Goal: Task Accomplishment & Management: Manage account settings

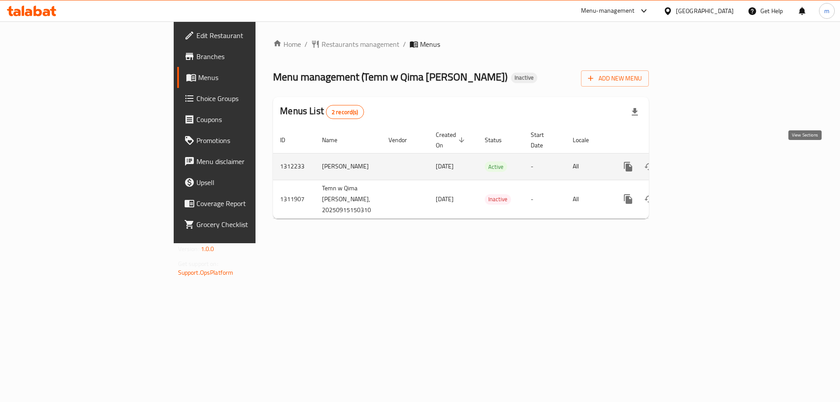
click at [697, 162] on icon "enhanced table" at bounding box center [691, 167] width 11 height 11
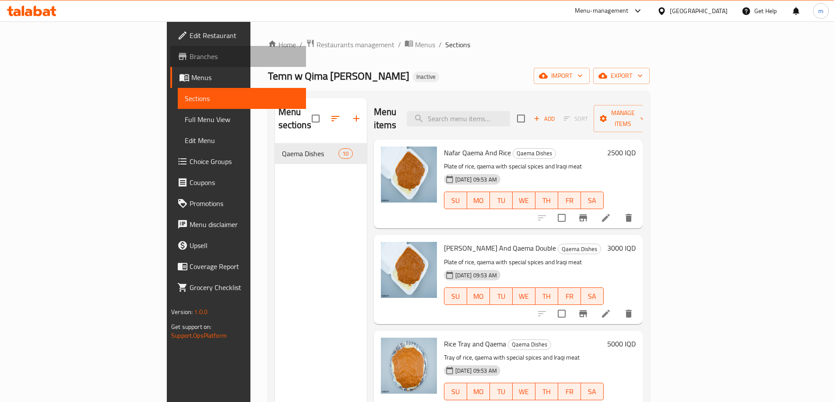
click at [190, 56] on span "Branches" at bounding box center [244, 56] width 109 height 11
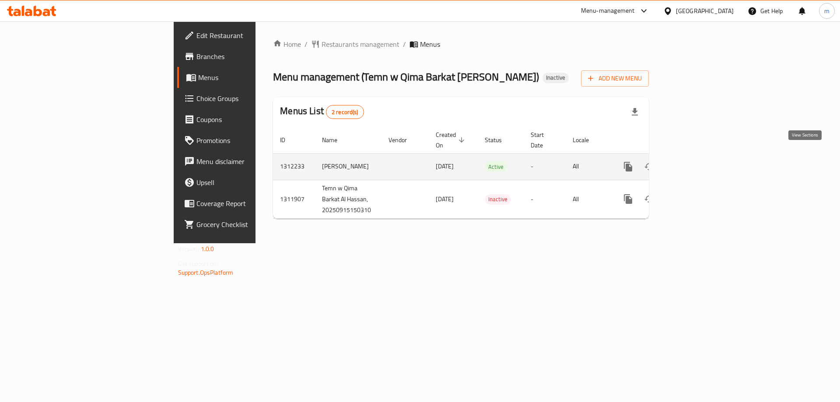
click at [697, 162] on icon "enhanced table" at bounding box center [691, 167] width 11 height 11
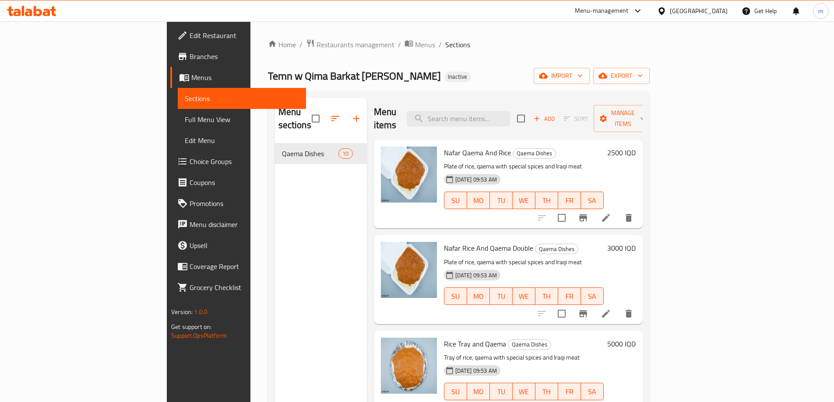
click at [478, 85] on div "Home / Restaurants management / Menus / Sections Temn w Qima Barkat Al Hassan I…" at bounding box center [459, 273] width 382 height 468
click at [178, 128] on link "Full Menu View" at bounding box center [242, 119] width 128 height 21
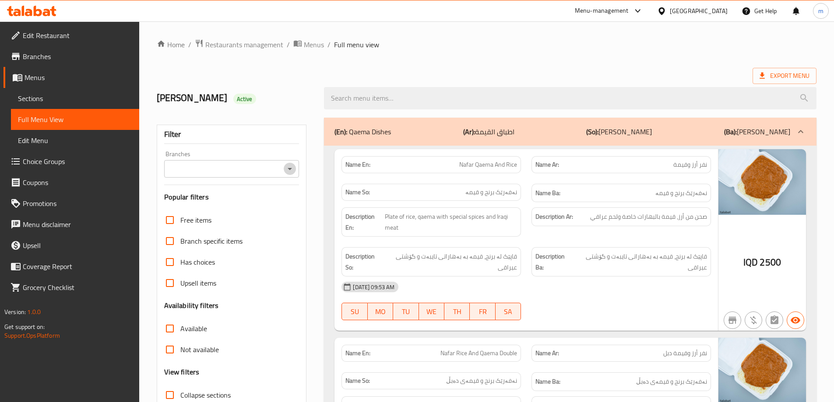
click at [292, 169] on icon "Open" at bounding box center [290, 169] width 11 height 11
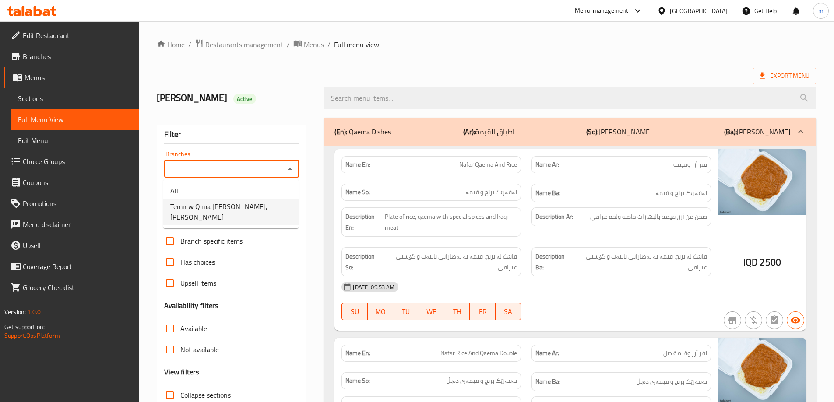
click at [248, 200] on li "Temn w Qima Barkat Al Hassan, Al Kufa" at bounding box center [230, 212] width 135 height 26
type input "Temn w Qima Barkat Al Hassan, Al Kufa"
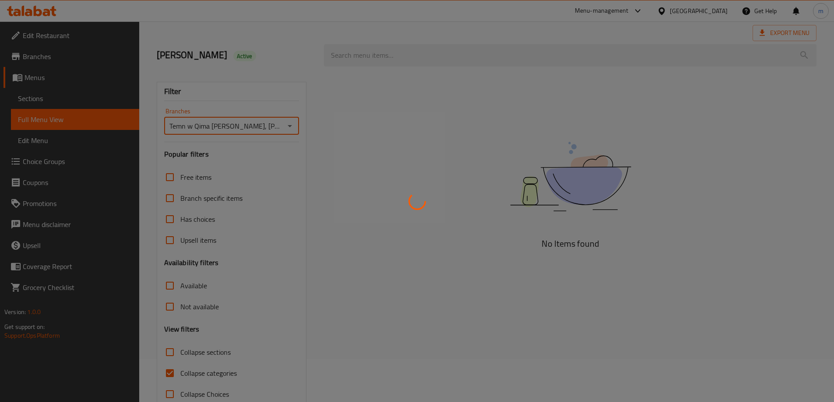
scroll to position [63, 0]
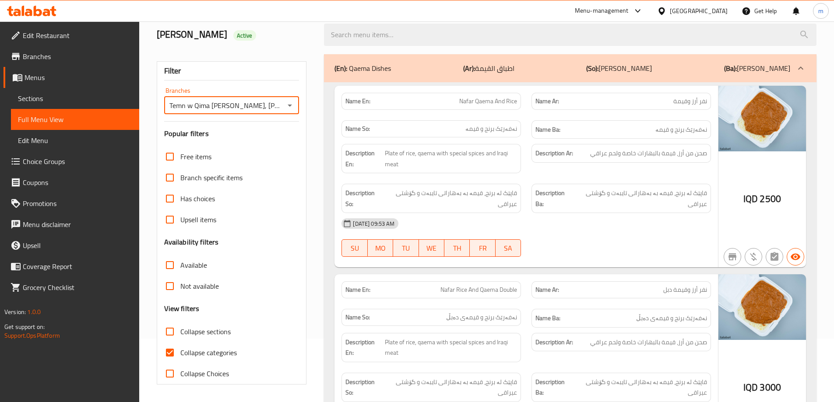
click at [207, 348] on span "Collapse categories" at bounding box center [208, 353] width 56 height 11
click at [180, 348] on input "Collapse categories" at bounding box center [169, 352] width 21 height 21
checkbox input "false"
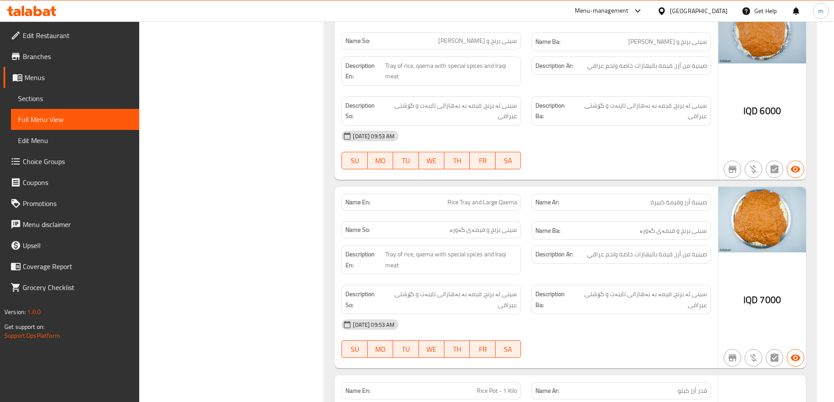
scroll to position [793, 0]
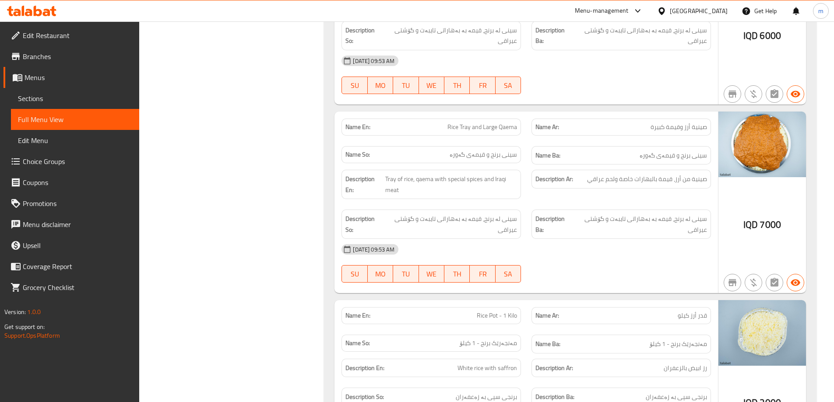
click at [500, 128] on span "Rice Tray and Large Qaema" at bounding box center [482, 127] width 70 height 9
click at [501, 128] on span "Rice Tray and Large Qaema" at bounding box center [482, 127] width 70 height 9
copy span "Qaema"
click at [675, 126] on span "صينية أرز وقيمة كبيرة" at bounding box center [678, 127] width 56 height 9
drag, startPoint x: 667, startPoint y: 126, endPoint x: 682, endPoint y: 126, distance: 14.4
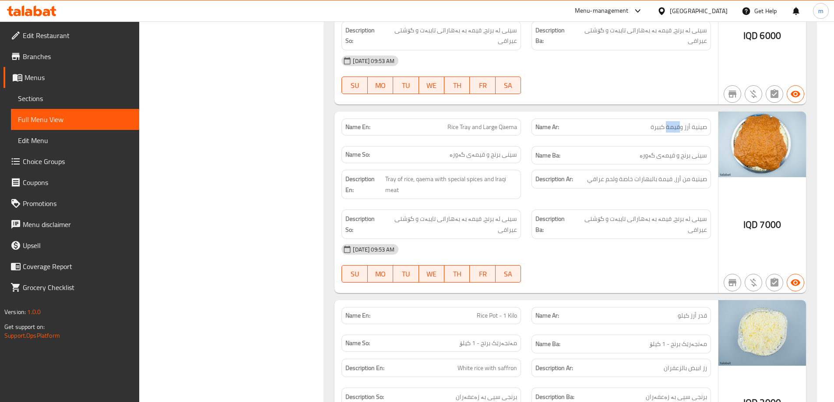
click at [680, 128] on span "صينية أرز وقيمة كبيرة" at bounding box center [678, 127] width 56 height 9
copy span "قيمة"
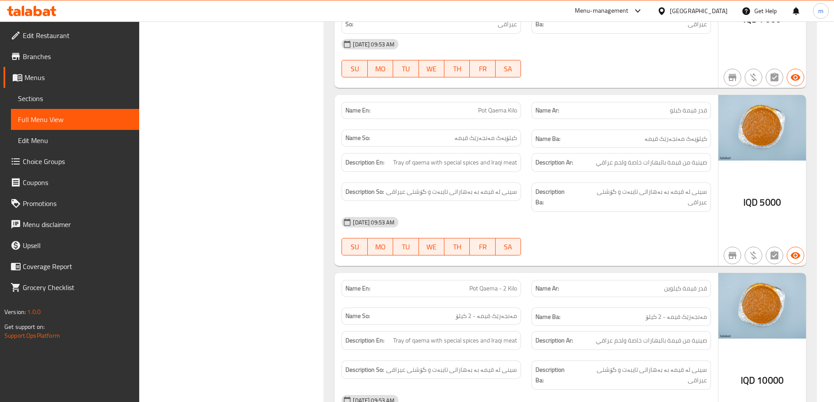
scroll to position [1578, 0]
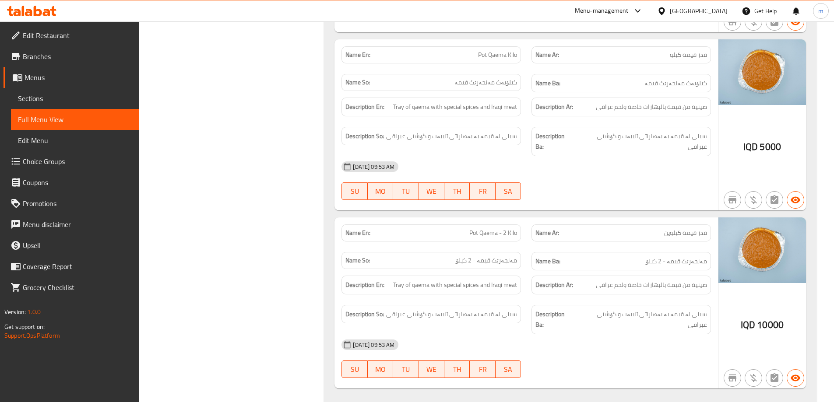
click at [38, 89] on link "Sections" at bounding box center [75, 98] width 128 height 21
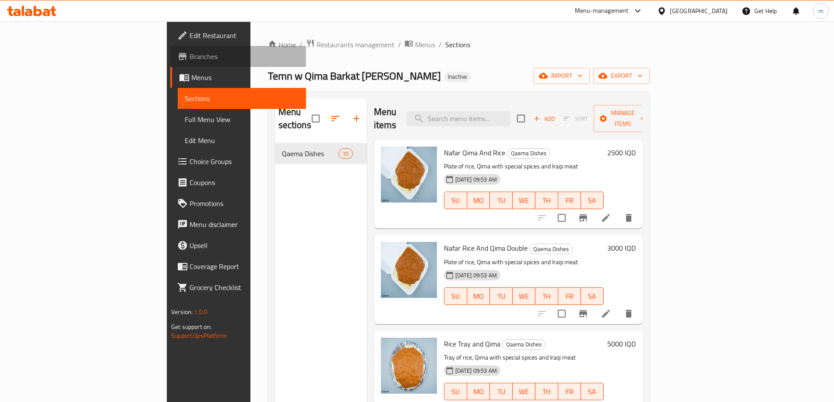
click at [190, 53] on span "Branches" at bounding box center [244, 56] width 109 height 11
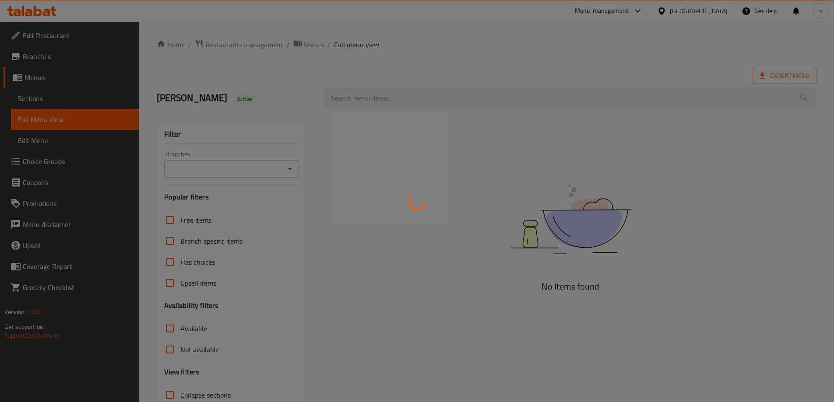
click at [82, 100] on div at bounding box center [417, 201] width 834 height 402
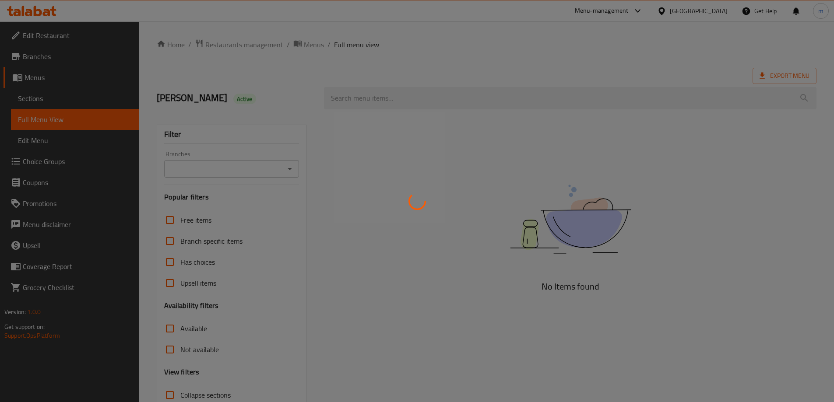
click at [82, 100] on div at bounding box center [417, 201] width 834 height 402
click at [84, 100] on div at bounding box center [417, 201] width 834 height 402
click at [85, 100] on div at bounding box center [417, 201] width 834 height 402
click at [86, 100] on div at bounding box center [417, 201] width 834 height 402
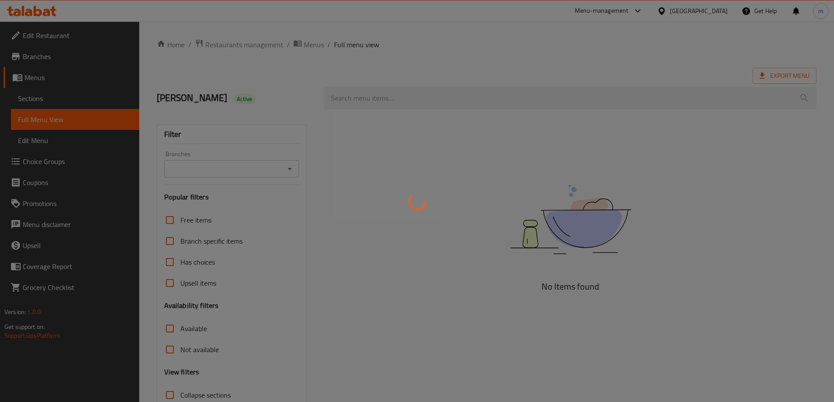
click at [86, 100] on div at bounding box center [417, 201] width 834 height 402
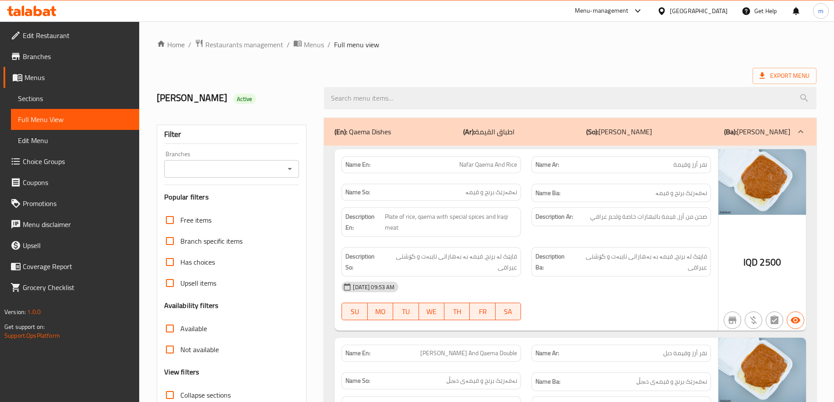
click at [86, 100] on span "Sections" at bounding box center [75, 98] width 114 height 11
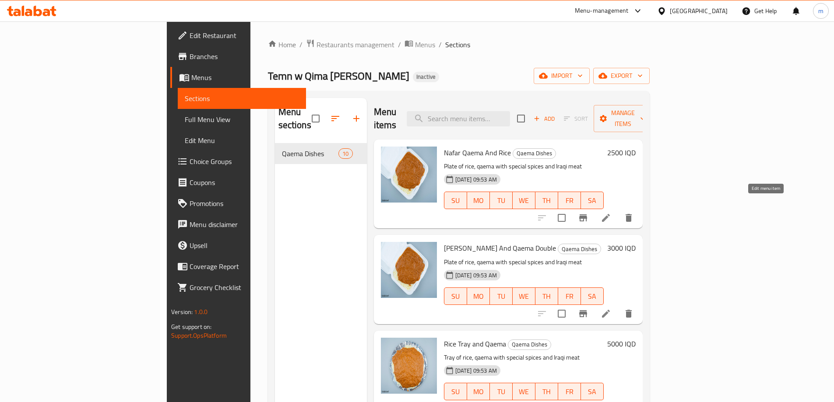
click at [611, 213] on icon at bounding box center [606, 218] width 11 height 11
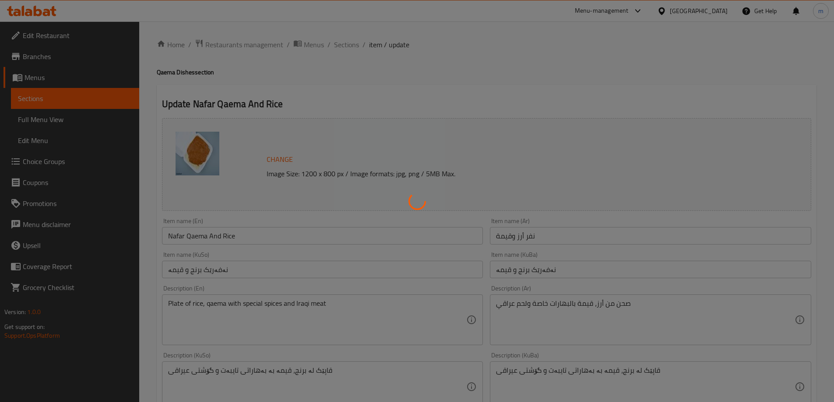
click at [196, 235] on div at bounding box center [417, 201] width 834 height 402
click at [204, 238] on div at bounding box center [417, 201] width 834 height 402
click at [204, 234] on div at bounding box center [417, 201] width 834 height 402
click at [196, 237] on div at bounding box center [417, 201] width 834 height 402
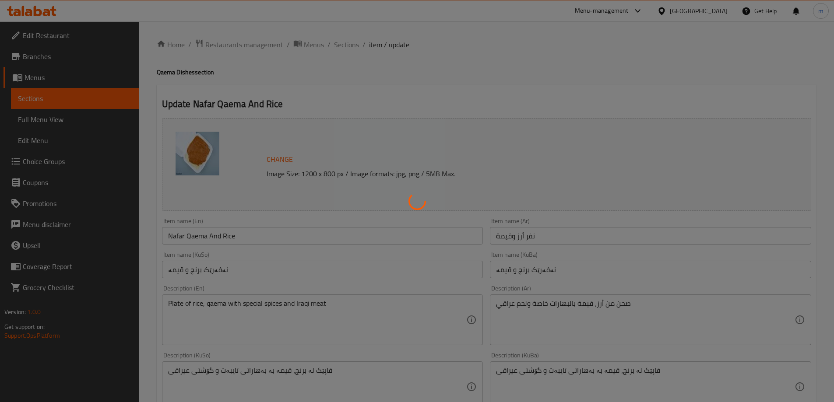
click at [196, 237] on div at bounding box center [417, 201] width 834 height 402
click at [517, 279] on div at bounding box center [417, 201] width 834 height 402
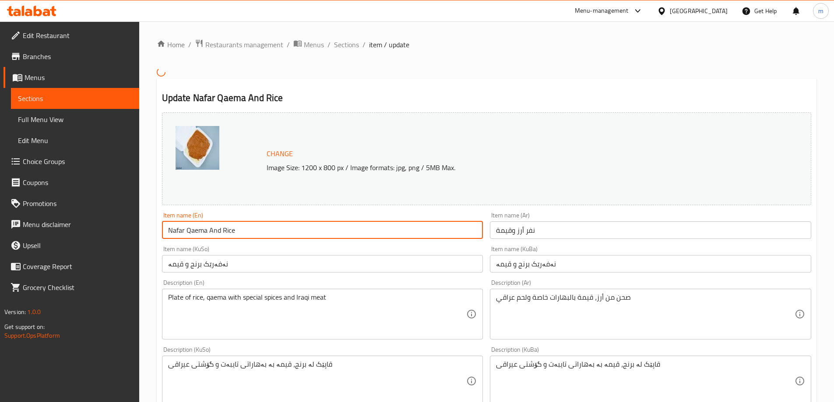
click at [195, 233] on input "Nafar Qaema And Rice" at bounding box center [322, 230] width 321 height 18
drag, startPoint x: 197, startPoint y: 231, endPoint x: 192, endPoint y: 232, distance: 5.3
click at [192, 232] on input "Nafar Qaema And Rice" at bounding box center [322, 230] width 321 height 18
click at [192, 232] on input "Nafar Qima And Rice" at bounding box center [322, 230] width 321 height 18
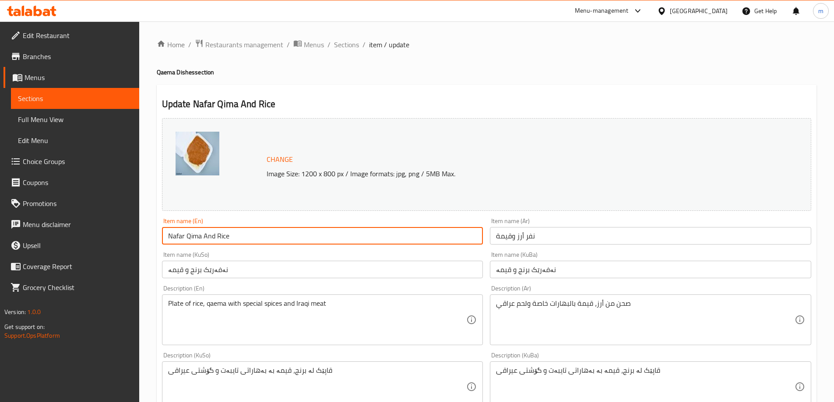
type input "Nafar Qima And Rice"
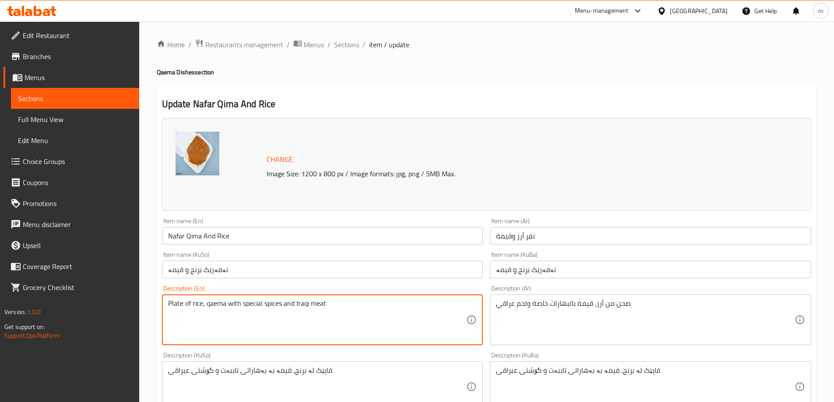
click at [222, 303] on textarea "Plate of rice, qaema with special spices and Iraqi meat" at bounding box center [317, 320] width 299 height 42
paste textarea "Qi"
type textarea "Plate of rice, Qima with special spices and Iraqi meat"
drag, startPoint x: 255, startPoint y: 254, endPoint x: 254, endPoint y: 263, distance: 9.3
click at [254, 257] on div "Item name (KuSo) نەفەرێک برنج و قیمە Item name (KuSo)" at bounding box center [322, 265] width 321 height 27
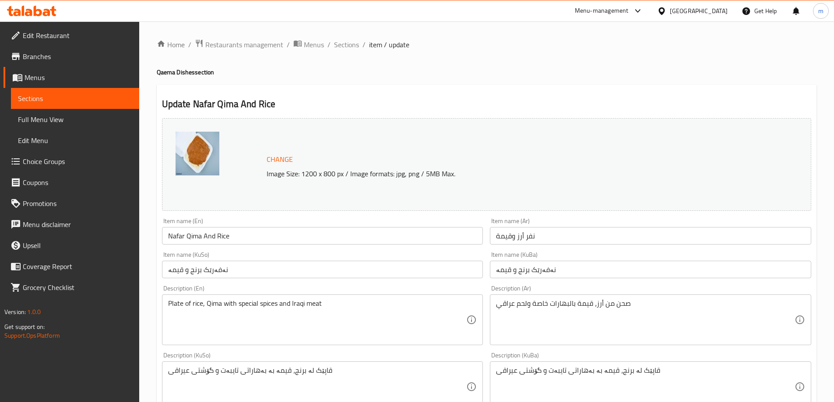
click at [254, 264] on input "نەفەرێک برنج و قیمە" at bounding box center [322, 270] width 321 height 18
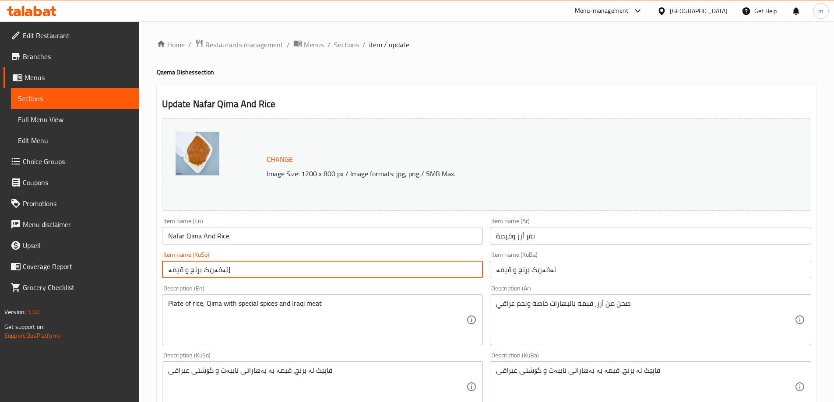
type input "نەفەرێک برنج و قیمە"
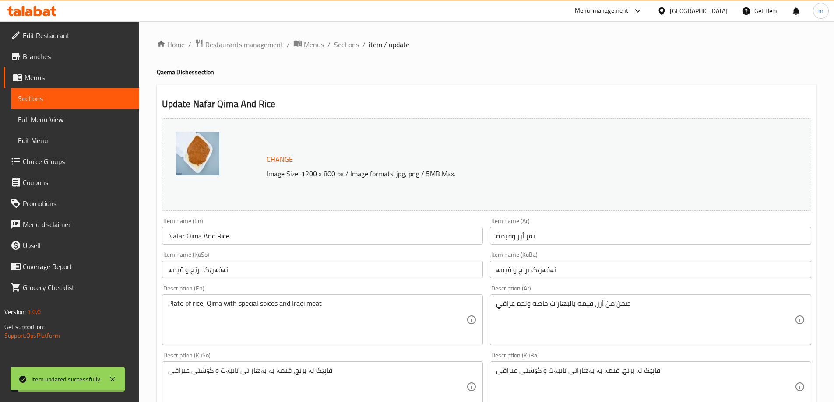
click at [351, 49] on span "Sections" at bounding box center [346, 44] width 25 height 11
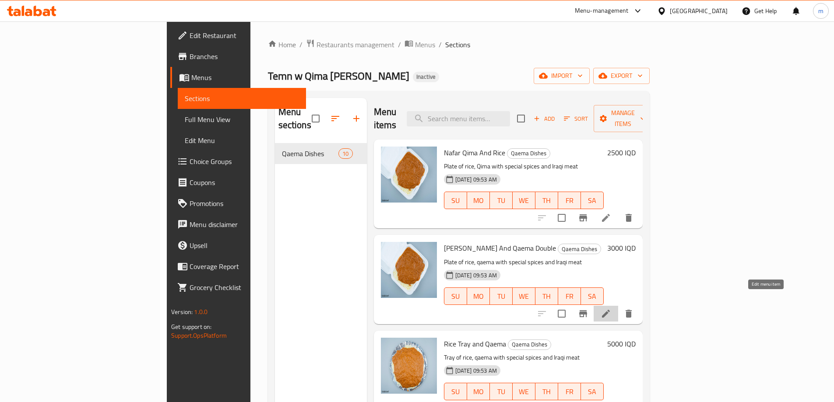
click at [611, 309] on icon at bounding box center [606, 314] width 11 height 11
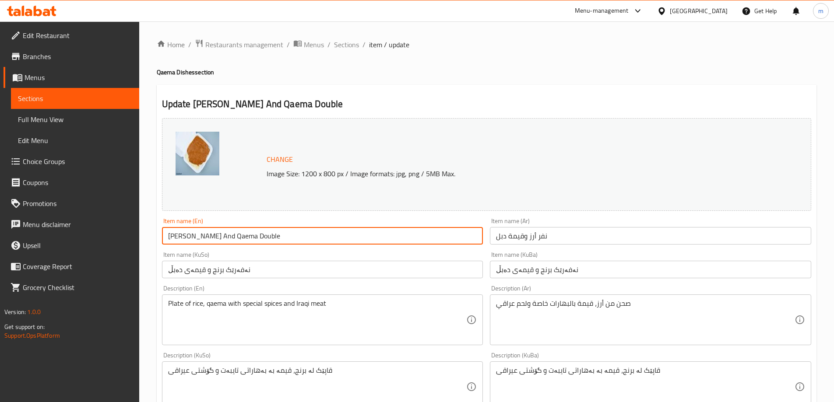
click at [362, 238] on input "[PERSON_NAME] And Qaema Double" at bounding box center [322, 236] width 321 height 18
click at [242, 239] on input "[PERSON_NAME] And Qaema Double" at bounding box center [322, 236] width 321 height 18
paste input "Double"
click at [227, 238] on input "[PERSON_NAME] And Qaema Double" at bounding box center [322, 236] width 321 height 18
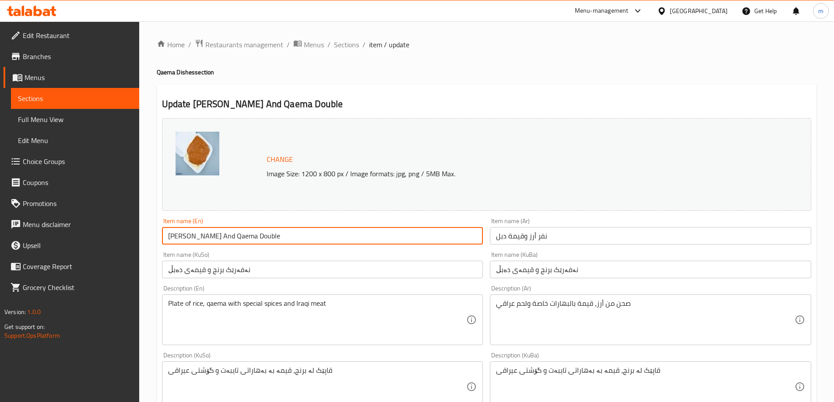
click at [227, 238] on input "[PERSON_NAME] And Qaema Double" at bounding box center [322, 236] width 321 height 18
paste input "i"
type input "Nafar Rice And Qima Double"
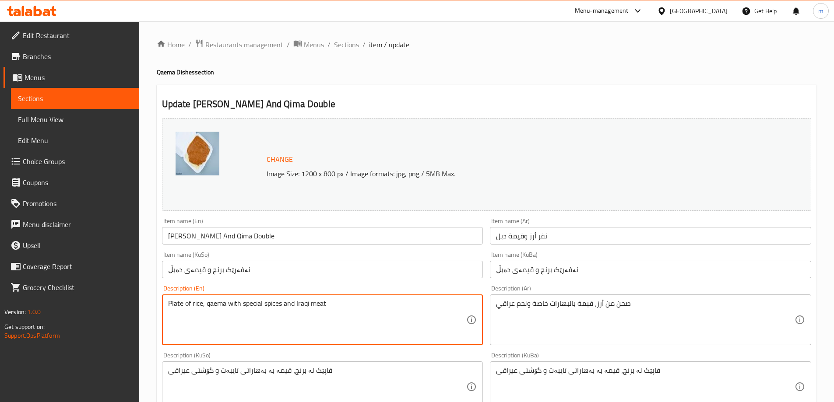
click at [221, 302] on textarea "Plate of rice, qaema with special spices and Iraqi meat" at bounding box center [317, 320] width 299 height 42
paste textarea "Qi"
type textarea "Plate of rice, Qima with special spices and Iraqi meat"
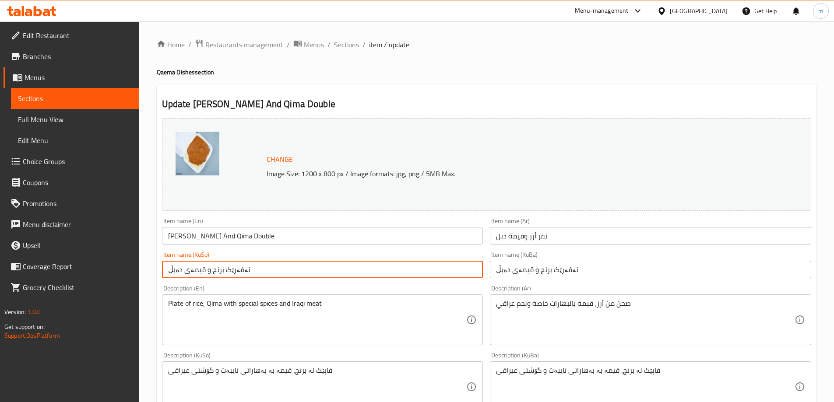
click at [260, 272] on input "نەفەرێک برنج و قیمەی دەبڵ" at bounding box center [322, 270] width 321 height 18
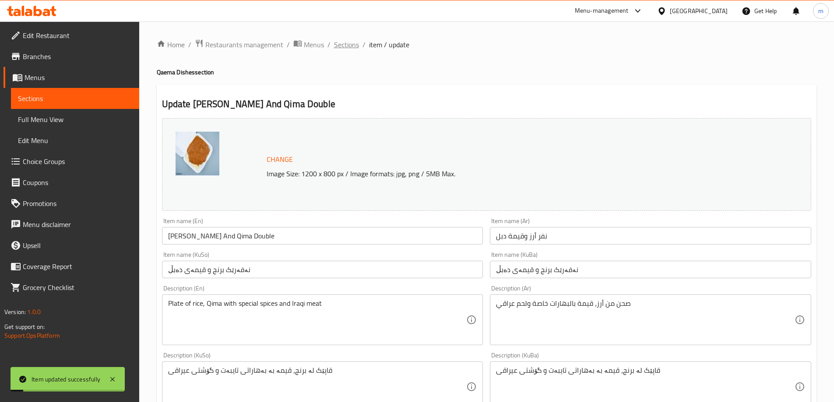
click at [345, 42] on span "Sections" at bounding box center [346, 44] width 25 height 11
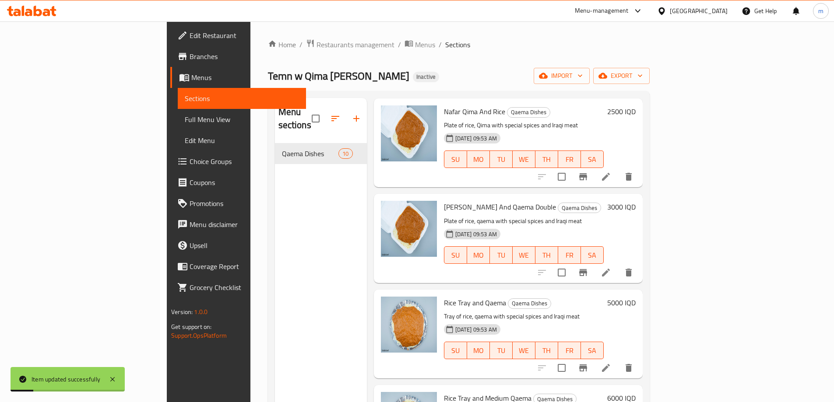
scroll to position [73, 0]
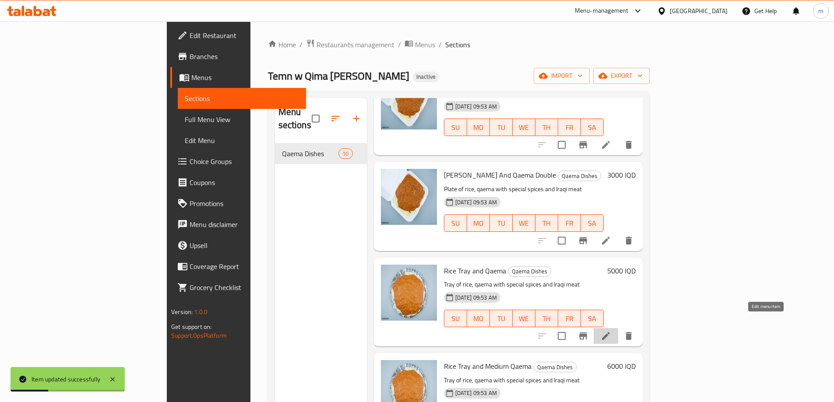
click at [611, 331] on icon at bounding box center [606, 336] width 11 height 11
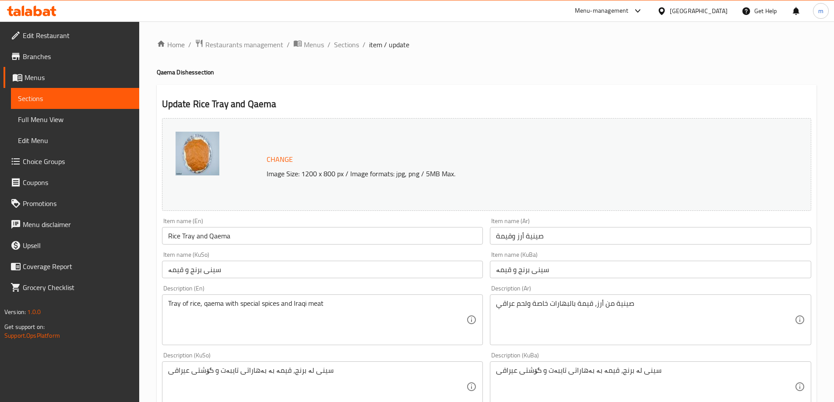
click at [225, 240] on input "Rice Tray and Qaema" at bounding box center [322, 236] width 321 height 18
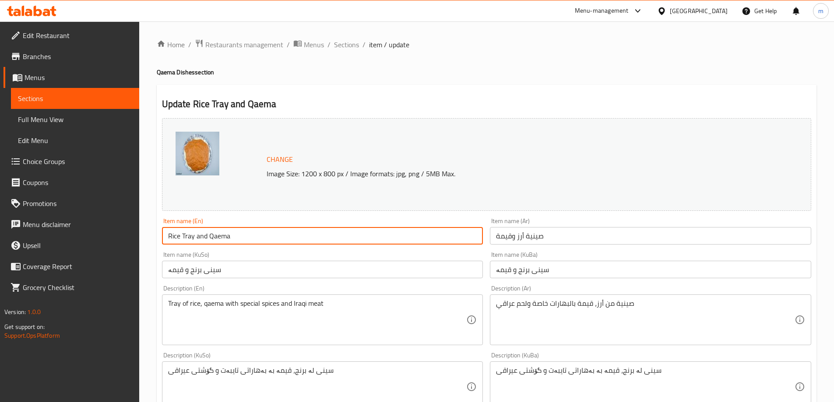
paste input "ima"
type input "Rice Tray and Qima"
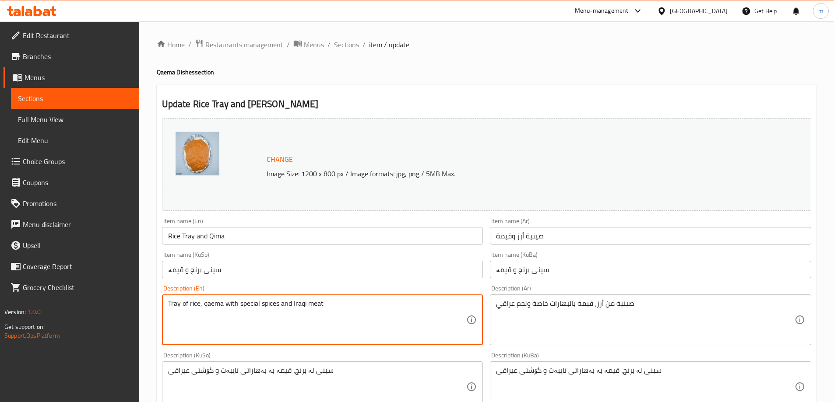
click at [211, 308] on textarea "Tray of rice, qaema with special spices and Iraqi meat" at bounding box center [317, 320] width 299 height 42
paste textarea "Qi"
type textarea "Tray of rice, Qima with special spices and Iraqi meat"
click at [245, 277] on input "سینی برنج و قیمە" at bounding box center [322, 270] width 321 height 18
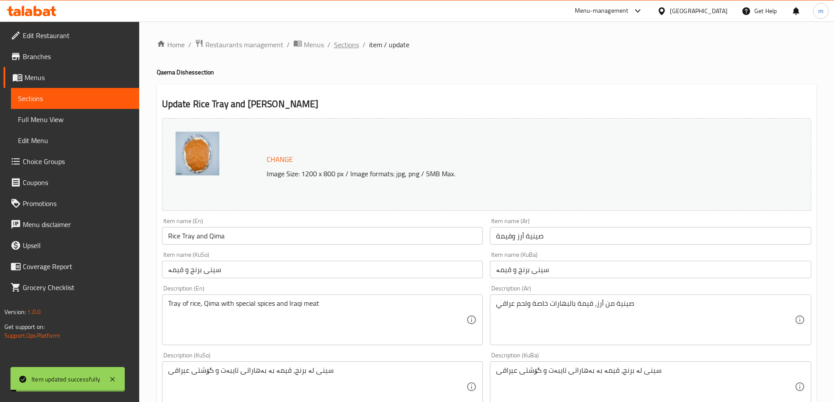
click at [351, 45] on span "Sections" at bounding box center [346, 44] width 25 height 11
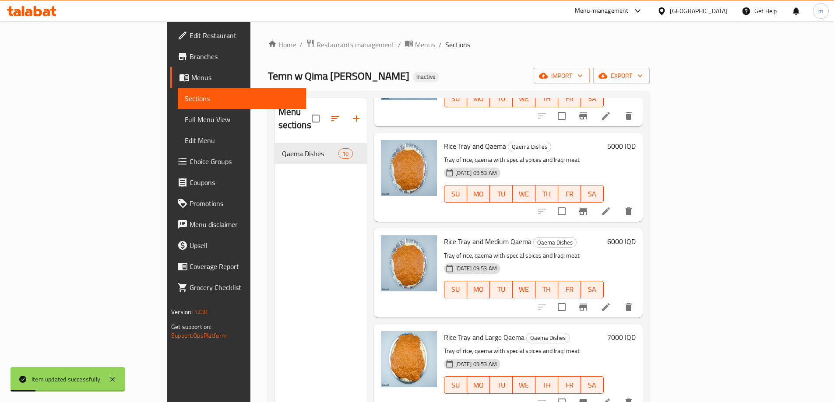
scroll to position [219, 0]
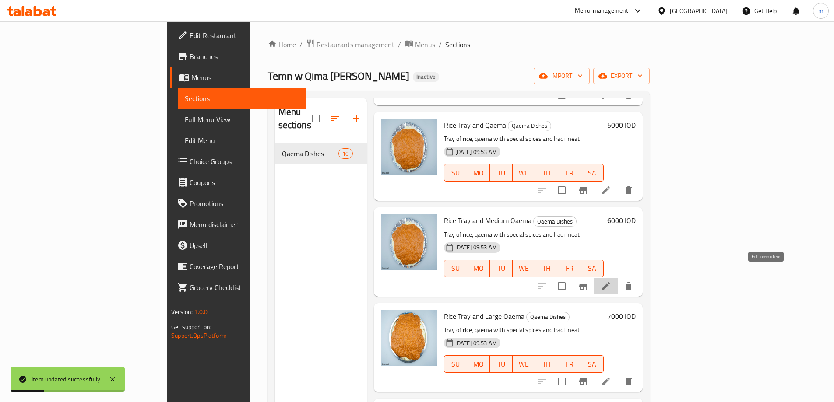
click at [611, 281] on icon at bounding box center [606, 286] width 11 height 11
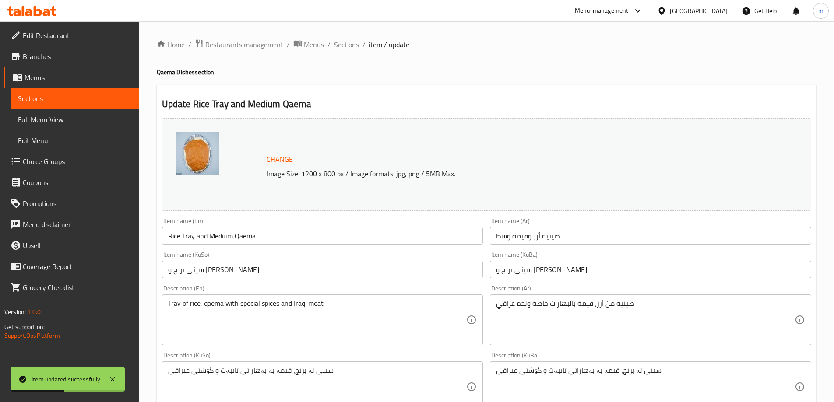
click at [238, 238] on input "Rice Tray and Medium Qaema" at bounding box center [322, 236] width 321 height 18
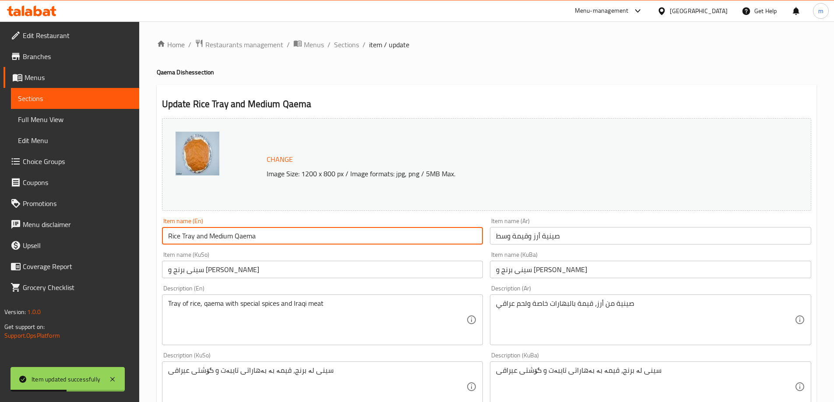
click at [238, 238] on input "Rice Tray and Medium Qaema" at bounding box center [322, 236] width 321 height 18
paste input "ima"
type input "Rice Tray and Medium Qima"
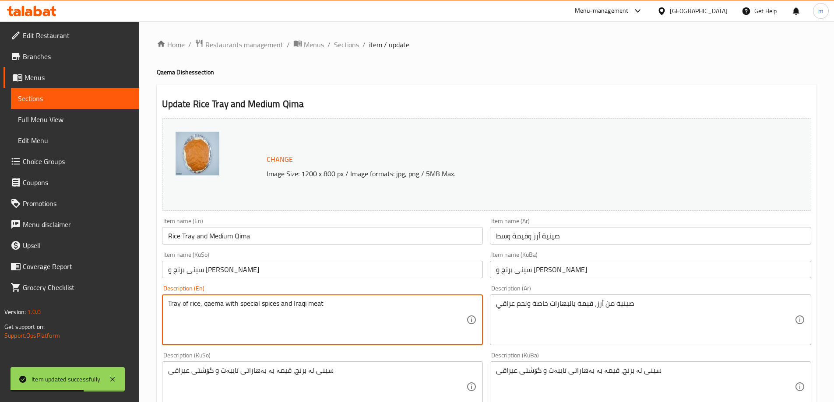
click at [212, 303] on textarea "Tray of rice, qaema with special spices and Iraqi meat" at bounding box center [317, 320] width 299 height 42
paste textarea "Qi"
type textarea "Tray of rice, Qima with special spices and Iraqi meat"
click at [276, 263] on input "سینی برنج و قیمەی ناوەند" at bounding box center [322, 270] width 321 height 18
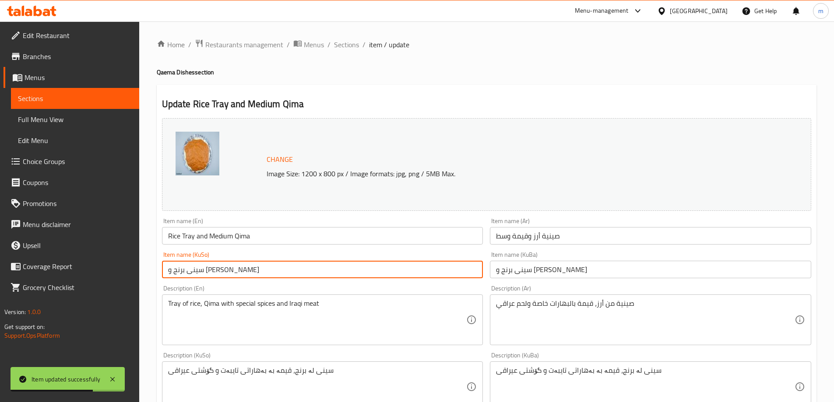
click at [225, 235] on input "Rice Tray and Medium Qima" at bounding box center [322, 236] width 321 height 18
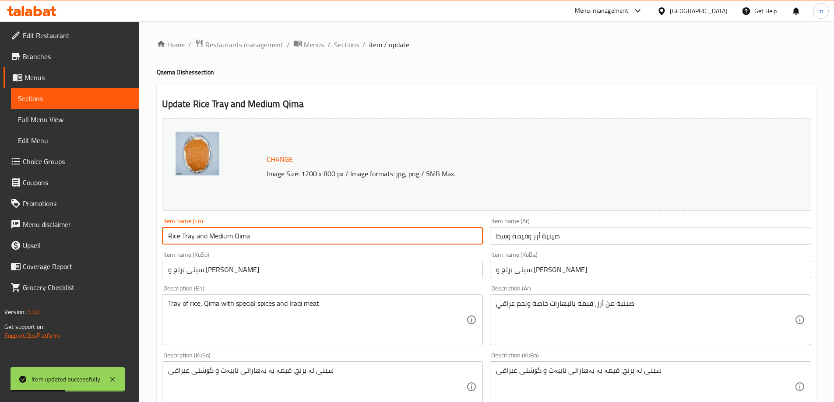
click at [225, 235] on input "Rice Tray and Medium Qima" at bounding box center [322, 236] width 321 height 18
click at [268, 233] on input "Rice Tray and Qima" at bounding box center [322, 236] width 321 height 18
paste input "Medium"
type input "Rice Tray and Qima Medium"
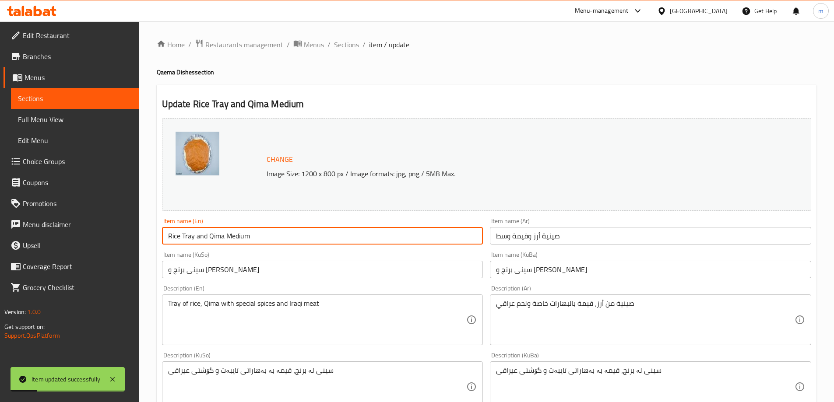
click at [520, 272] on input "سینی برنج و قیمەی ناوەند" at bounding box center [650, 270] width 321 height 18
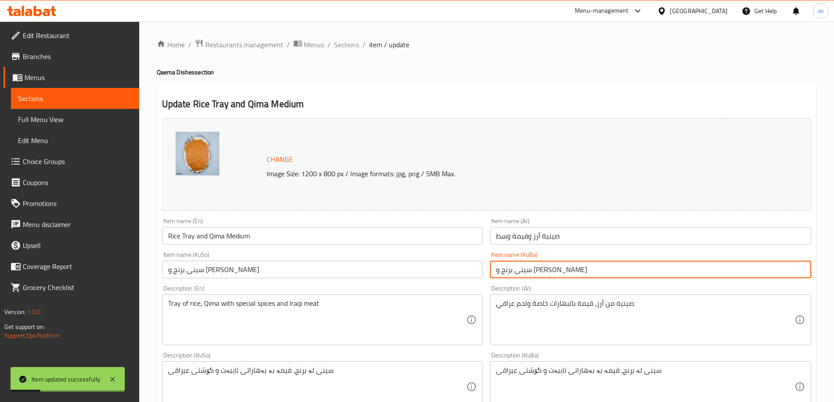
click at [520, 272] on input "سینی برنج و قیمەی ناوەند" at bounding box center [650, 270] width 321 height 18
click at [570, 273] on input "سینی برنج و ناوەند" at bounding box center [650, 270] width 321 height 18
paste input "قیمەی"
drag, startPoint x: 503, startPoint y: 273, endPoint x: 499, endPoint y: 273, distance: 4.8
click at [499, 273] on input "سینی برنج و ناوەند قیمەی" at bounding box center [650, 270] width 321 height 18
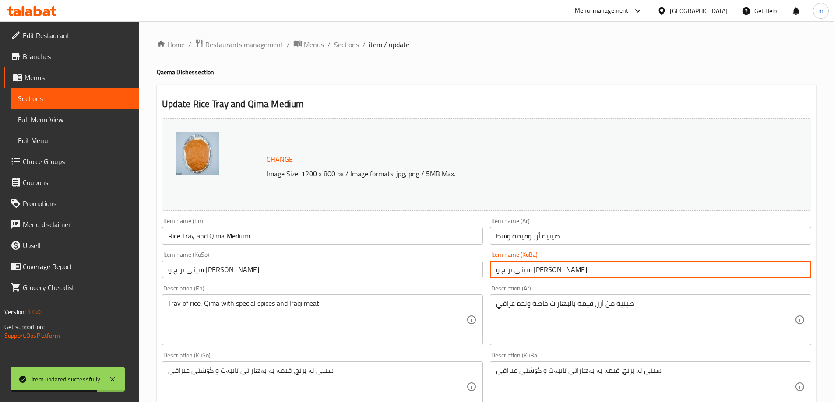
click at [509, 270] on input "سینی برنج و ناوەند قیمەی" at bounding box center [650, 270] width 321 height 18
click at [500, 270] on input "سینی برنج و ناوەند قیمەی" at bounding box center [650, 270] width 321 height 18
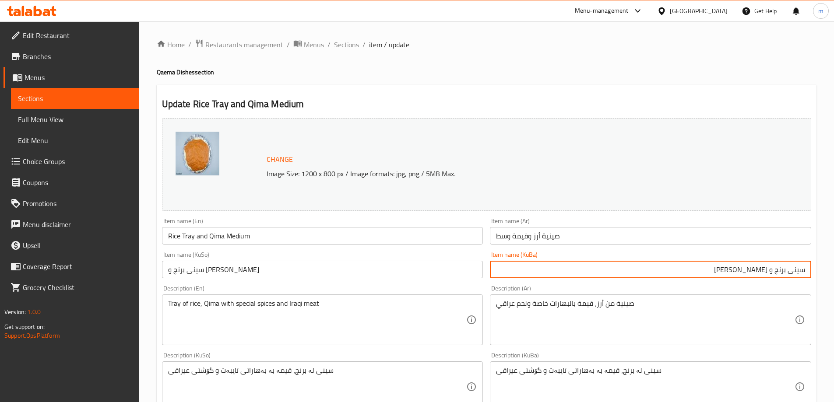
click at [759, 272] on input "سینی برنج و ناوەند قیمەی" at bounding box center [650, 270] width 321 height 18
click at [206, 270] on input "سینی برنج و قیمەی ناوەند" at bounding box center [322, 270] width 321 height 18
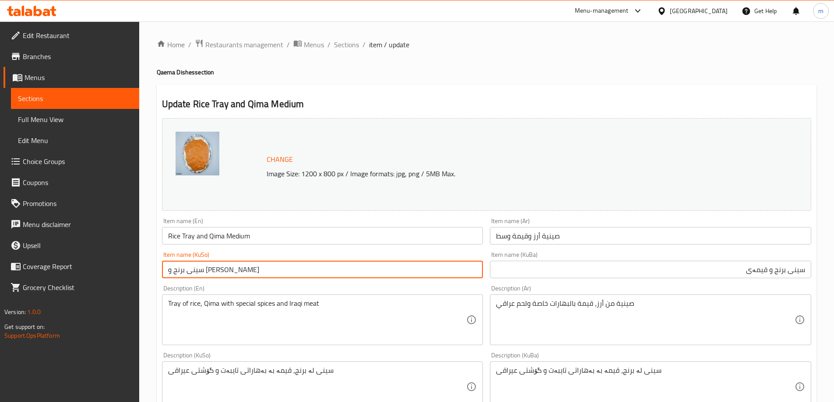
click at [206, 270] on input "سینی برنج و قیمەی ناوەند" at bounding box center [322, 270] width 321 height 18
drag, startPoint x: 206, startPoint y: 270, endPoint x: 222, endPoint y: 278, distance: 17.2
click at [207, 274] on input "سینی برنج و قیمەی ناوەند" at bounding box center [322, 270] width 321 height 18
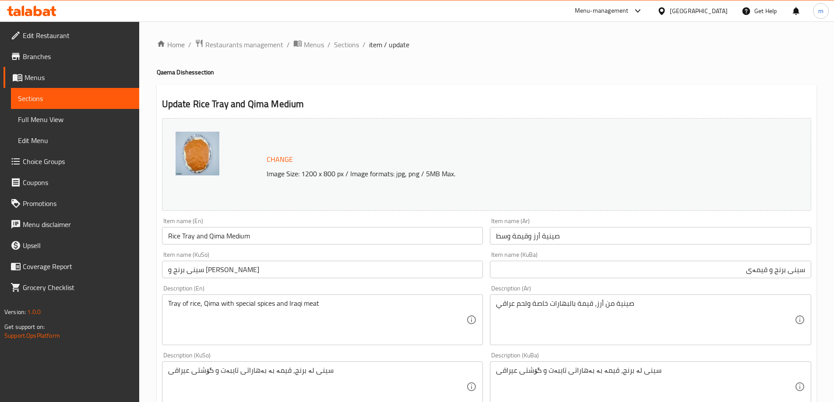
click at [478, 280] on div "Item name (KuSo) سینی برنج و قیمەی ناوەند Item name (KuSo)" at bounding box center [322, 265] width 328 height 34
click at [488, 273] on div "Item name (KuBa) سینی برنج و قیمەی Item name (KuBa)" at bounding box center [650, 265] width 328 height 34
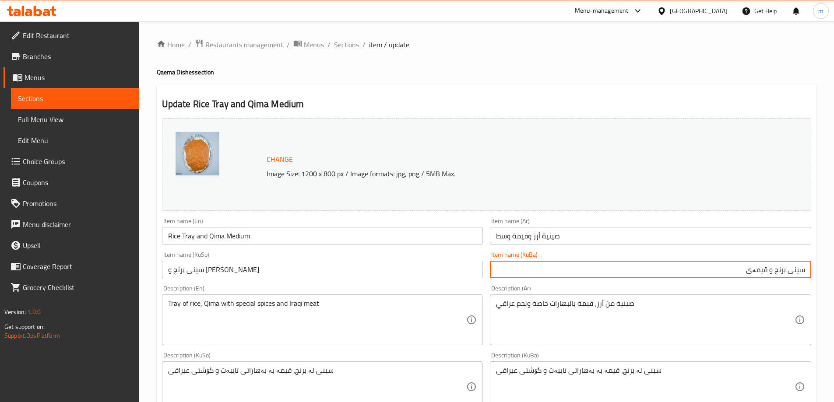
click at [495, 266] on input "سینی برنج و قیمەی" at bounding box center [650, 270] width 321 height 18
paste input "ناوەند"
type input "سینی برنج و قیمەی ناوەند"
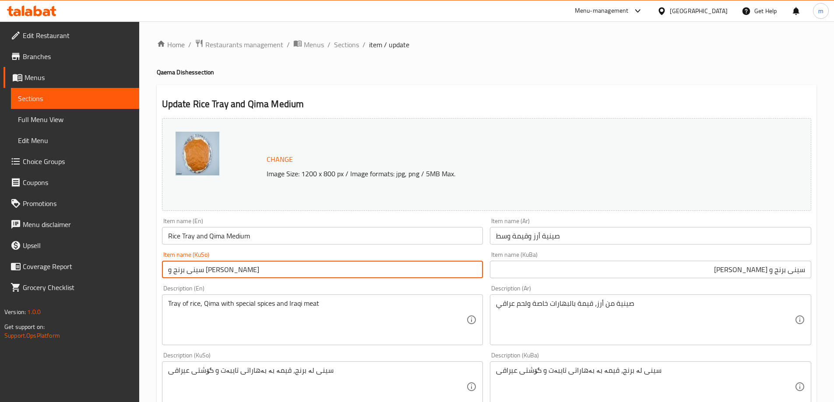
click at [405, 261] on input "سینی برنج و قیمەی ناوەند" at bounding box center [322, 270] width 321 height 18
click at [350, 46] on span "Sections" at bounding box center [346, 44] width 25 height 11
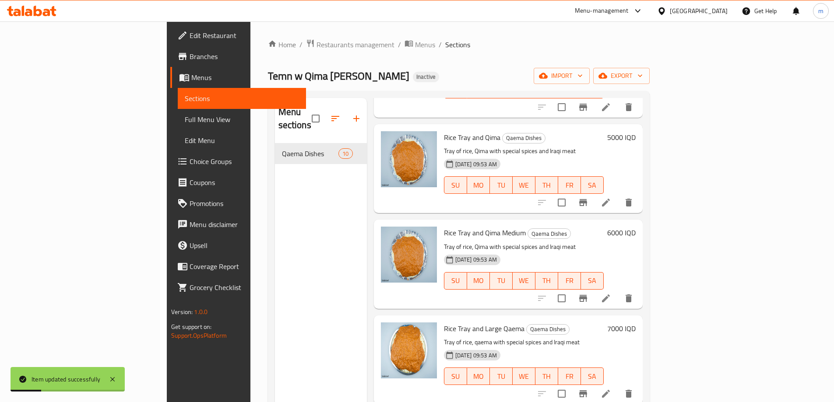
scroll to position [219, 0]
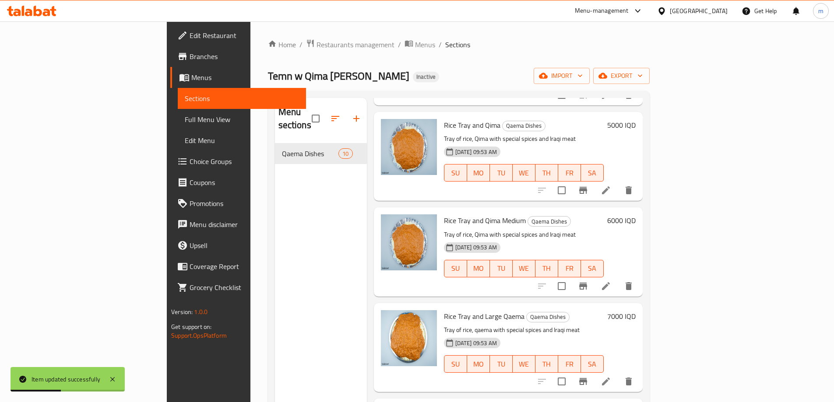
click at [618, 374] on li at bounding box center [606, 382] width 25 height 16
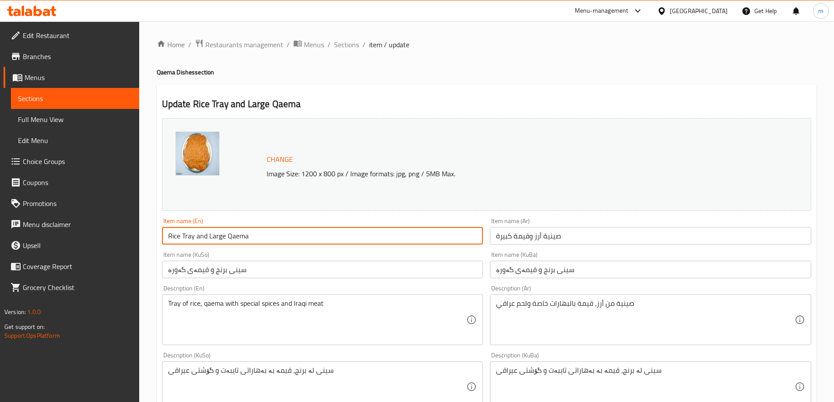
click at [244, 236] on input "Rice Tray and Large Qaema" at bounding box center [322, 236] width 321 height 18
paste input "ima"
type input "Rice Tray and Large Qima"
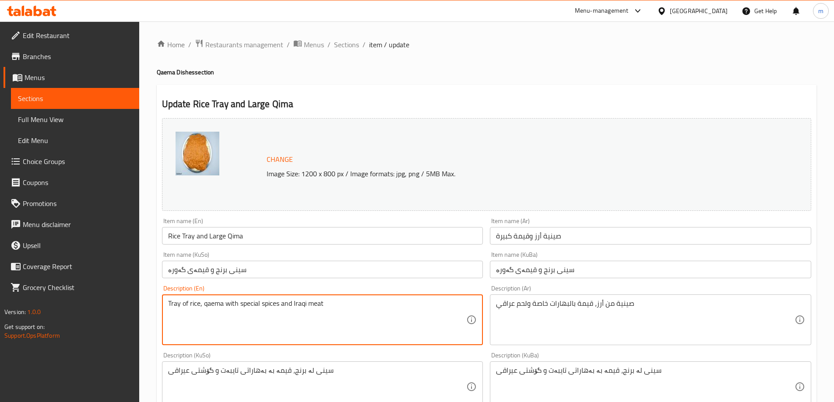
click at [213, 306] on textarea "Tray of rice, qaema with special spices and Iraqi meat" at bounding box center [317, 320] width 299 height 42
paste textarea "Qi"
type textarea "Tray of rice, Qima with special spices and Iraqi meat"
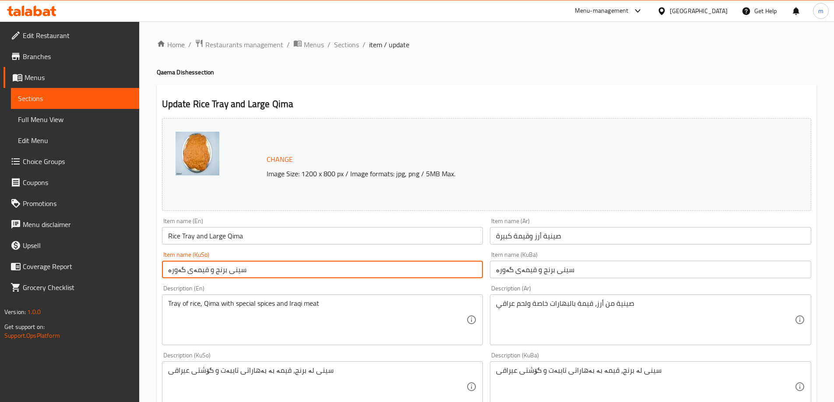
click at [274, 273] on input "سینی برنج و قیمەی گەورە" at bounding box center [322, 270] width 321 height 18
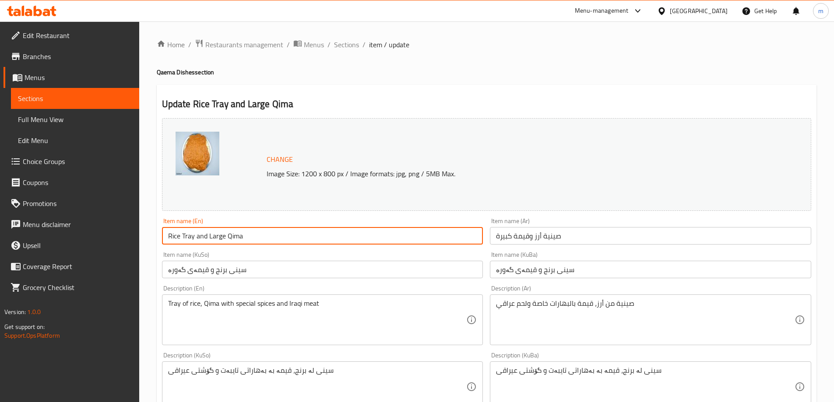
click at [212, 236] on input "Rice Tray and Large Qima" at bounding box center [322, 236] width 321 height 18
click at [256, 238] on input "Rice Tray and Qima" at bounding box center [322, 236] width 321 height 18
paste input "Large"
type input "Rice Tray and Qima Large"
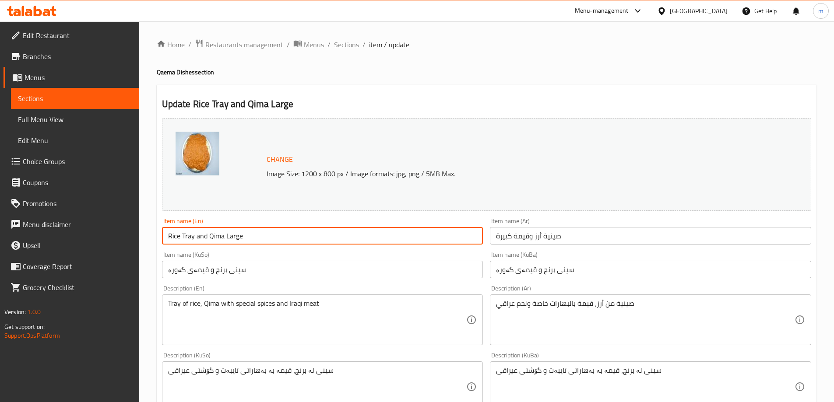
drag, startPoint x: 351, startPoint y: 47, endPoint x: 353, endPoint y: 55, distance: 7.9
click at [351, 47] on span "Sections" at bounding box center [346, 44] width 25 height 11
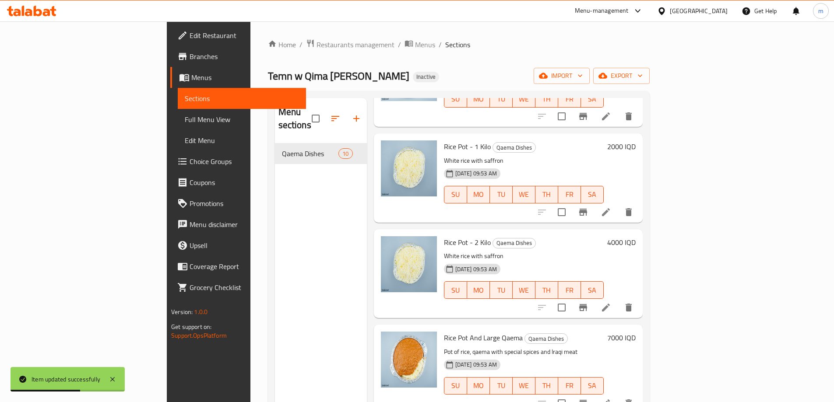
scroll to position [503, 0]
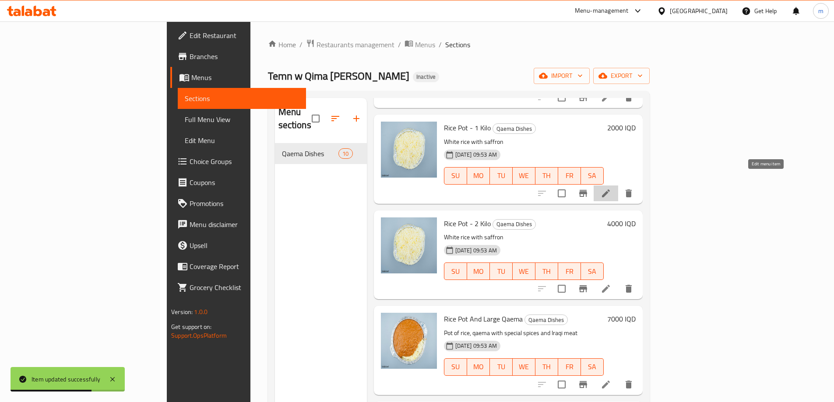
click at [611, 188] on icon at bounding box center [606, 193] width 11 height 11
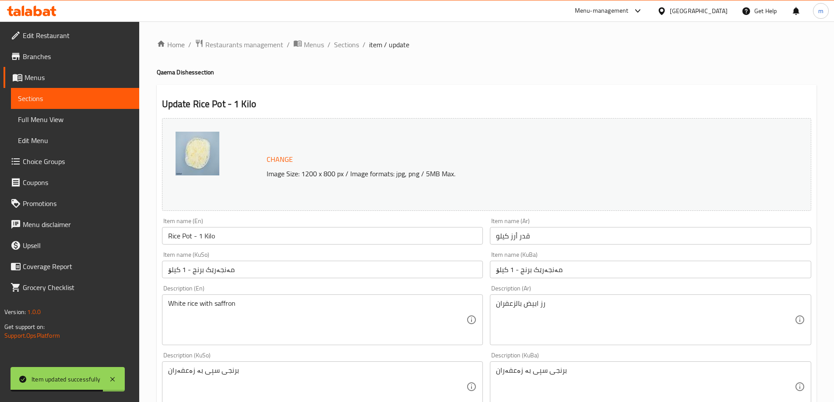
click at [561, 241] on input "قدر أرز كيلو" at bounding box center [650, 236] width 321 height 18
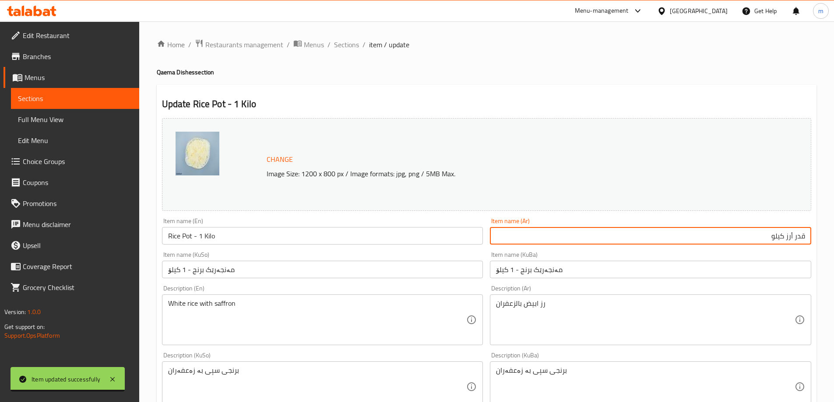
click at [787, 235] on input "قدر أرز كيلو" at bounding box center [650, 236] width 321 height 18
drag, startPoint x: 743, startPoint y: 239, endPoint x: 784, endPoint y: 236, distance: 40.8
click at [784, 236] on input "قدر أرز - 1 كيلو" at bounding box center [650, 236] width 321 height 18
type input "قدر أرز - 1 كيلو"
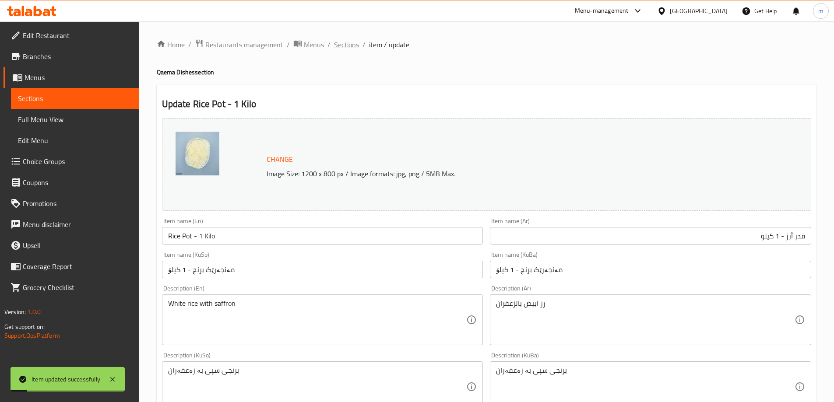
click at [338, 43] on span "Sections" at bounding box center [346, 44] width 25 height 11
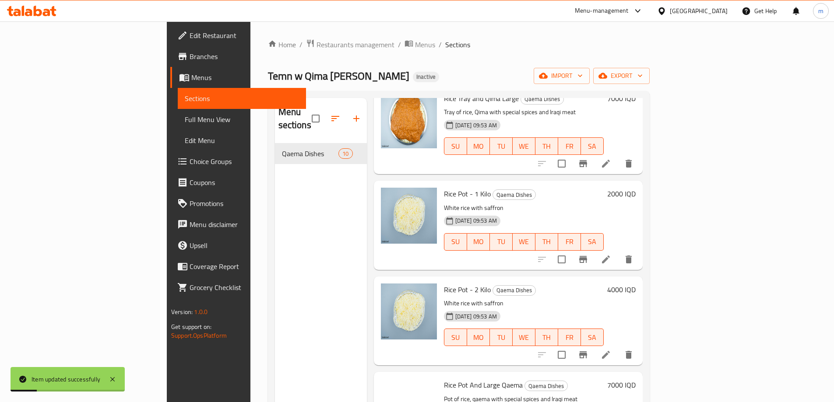
scroll to position [438, 0]
click at [618, 346] on li at bounding box center [606, 354] width 25 height 16
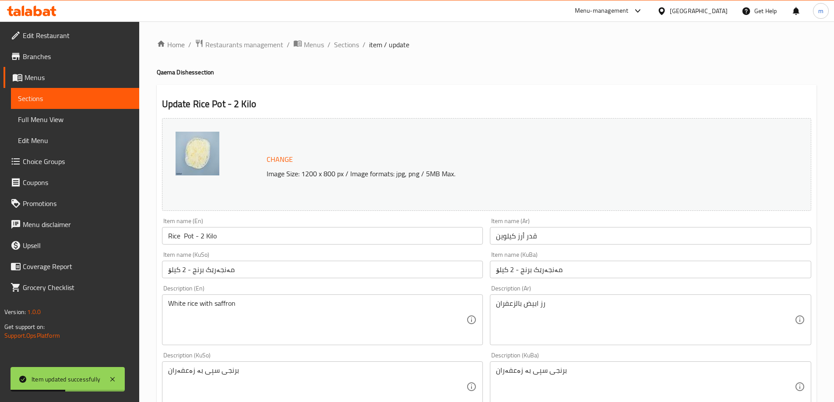
click at [627, 240] on input "قدر أرز كيلوين" at bounding box center [650, 236] width 321 height 18
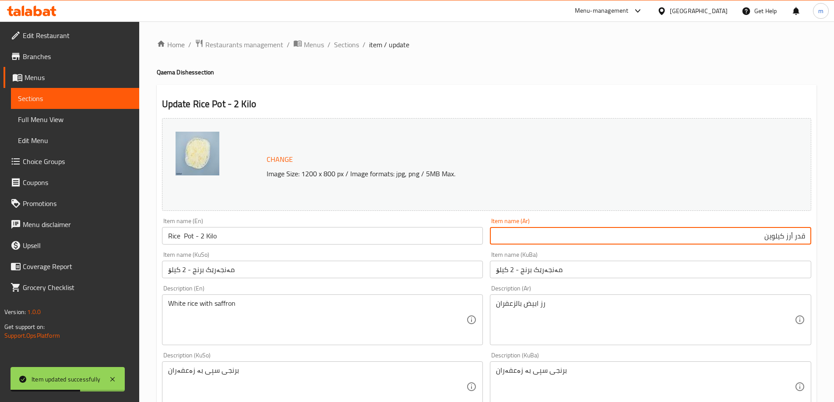
click at [775, 231] on input "قدر أرز كيلوين" at bounding box center [650, 236] width 321 height 18
paste input "- 1 كيلو"
click at [779, 237] on input "قدر أرز - 1 كيلو" at bounding box center [650, 236] width 321 height 18
type input "قدر أرز - 2 كيلو"
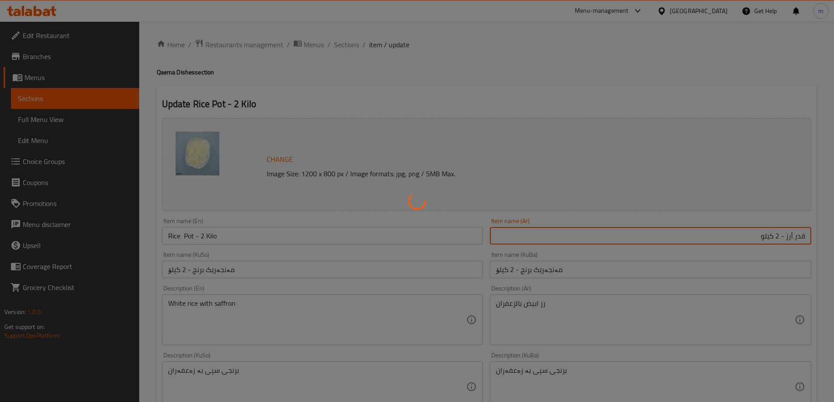
click at [345, 46] on div at bounding box center [417, 201] width 834 height 402
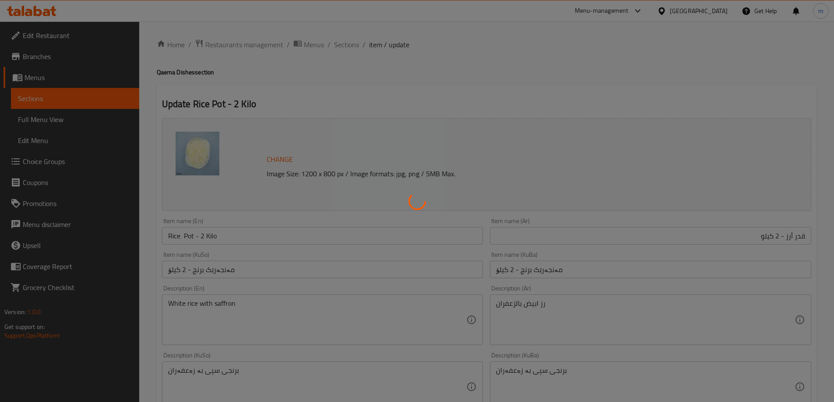
click at [345, 46] on div at bounding box center [417, 201] width 834 height 402
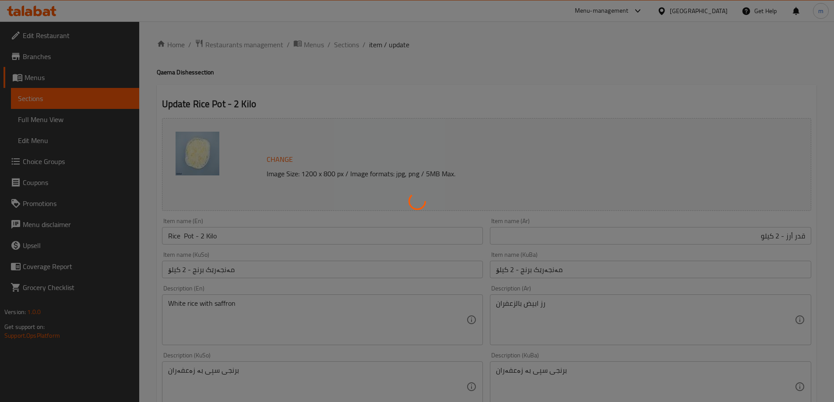
click at [345, 46] on div at bounding box center [417, 201] width 834 height 402
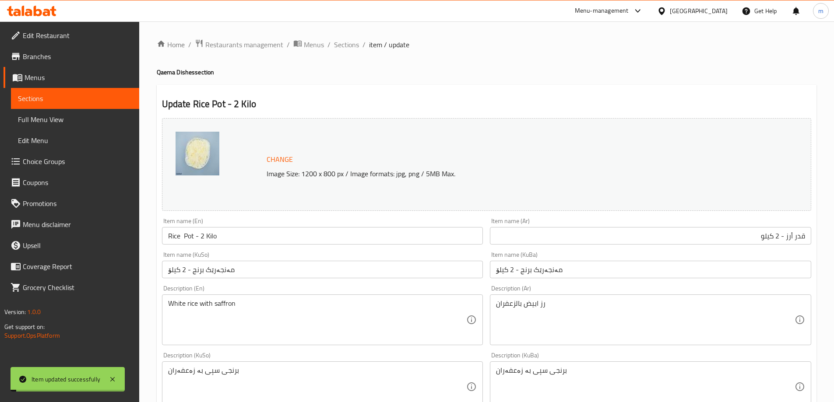
click at [345, 46] on span "Sections" at bounding box center [346, 44] width 25 height 11
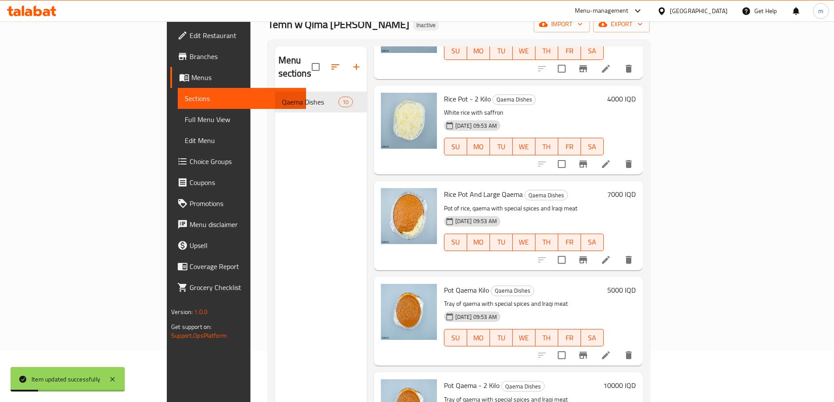
scroll to position [73, 0]
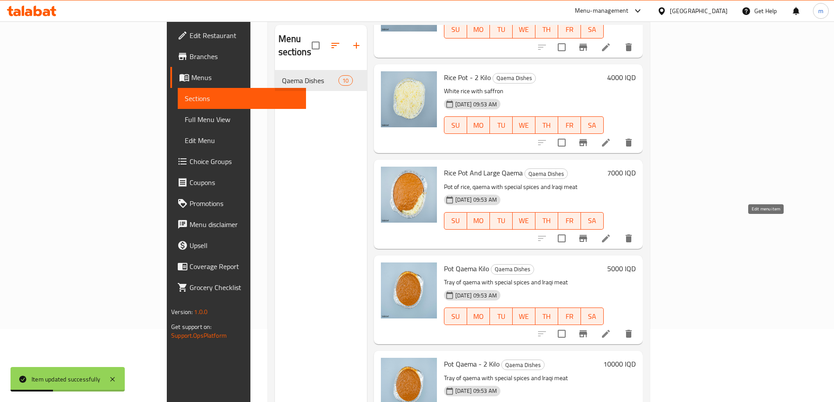
click at [611, 233] on icon at bounding box center [606, 238] width 11 height 11
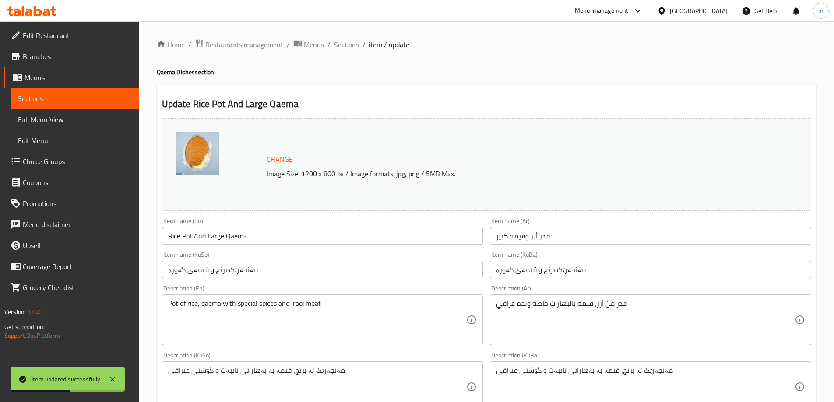
click at [216, 233] on input "Rice Pot And Large Qaema" at bounding box center [322, 236] width 321 height 18
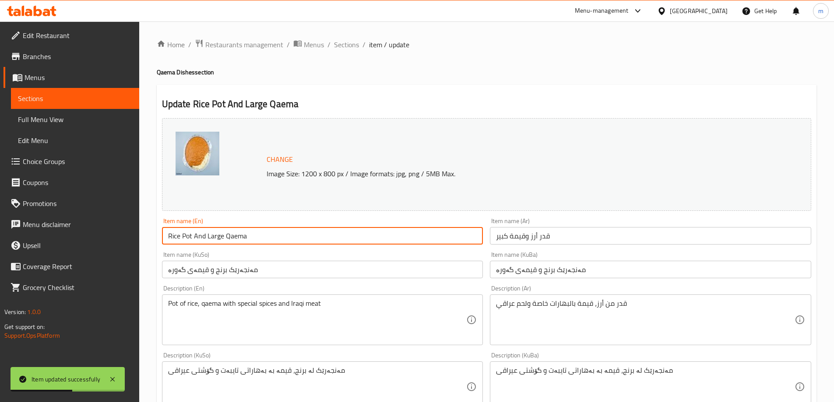
click at [216, 233] on input "Rice Pot And Large Qaema" at bounding box center [322, 236] width 321 height 18
click at [264, 235] on input "Rice Pot And Qaema" at bounding box center [322, 236] width 321 height 18
paste input "Large"
click at [222, 236] on input "Rice Pot And Qaema Large" at bounding box center [322, 236] width 321 height 18
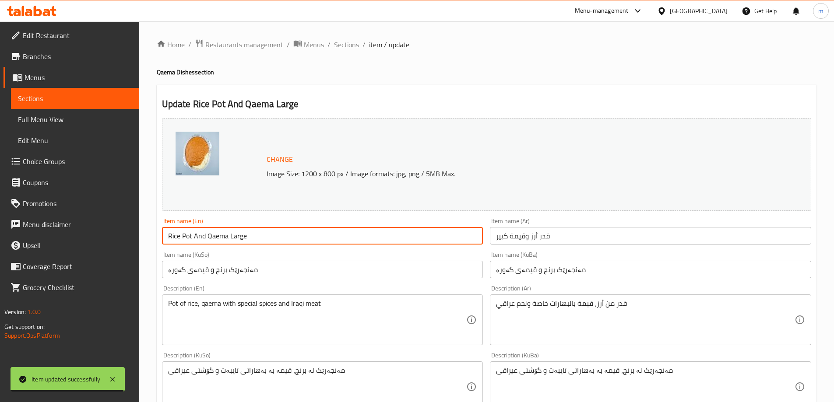
paste input "i"
type input "Rice Pot And Qima Large"
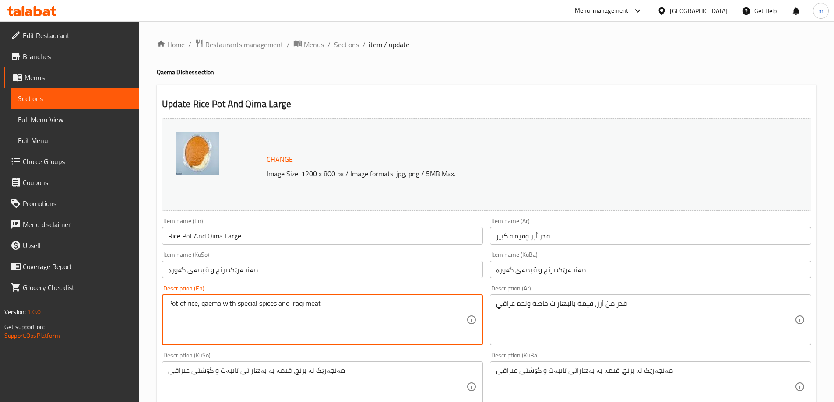
click at [212, 302] on textarea "Pot of rice, qaema with special spices and Iraqi meat" at bounding box center [317, 320] width 299 height 42
paste textarea "Qi"
type textarea "Pot of rice, Qima with special spices and Iraqi meat"
click at [271, 262] on input "مەنجەرێک برنج و قیمەی گەورە" at bounding box center [322, 270] width 321 height 18
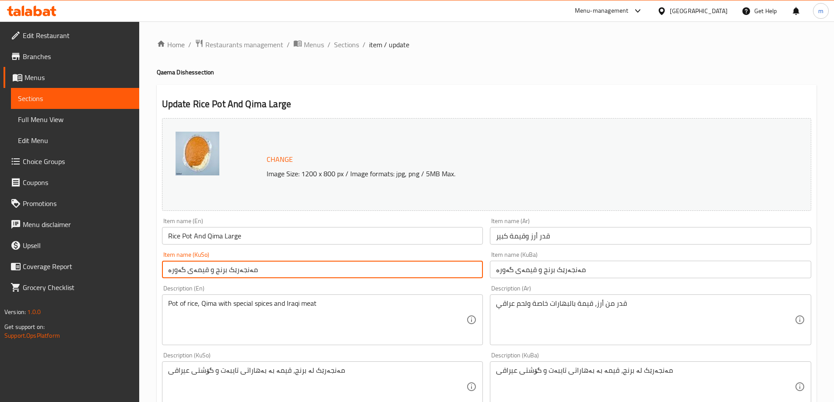
click at [213, 238] on input "Rice Pot And Qima Large" at bounding box center [322, 236] width 321 height 18
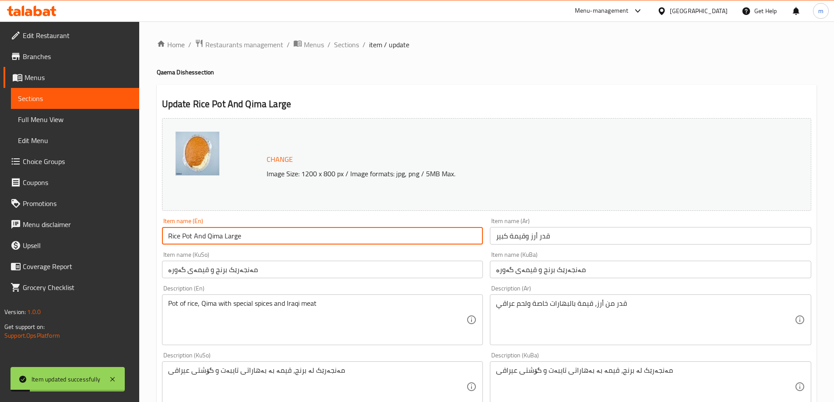
click at [213, 238] on input "Rice Pot And Qima Large" at bounding box center [322, 236] width 321 height 18
click at [348, 47] on span "Sections" at bounding box center [346, 44] width 25 height 11
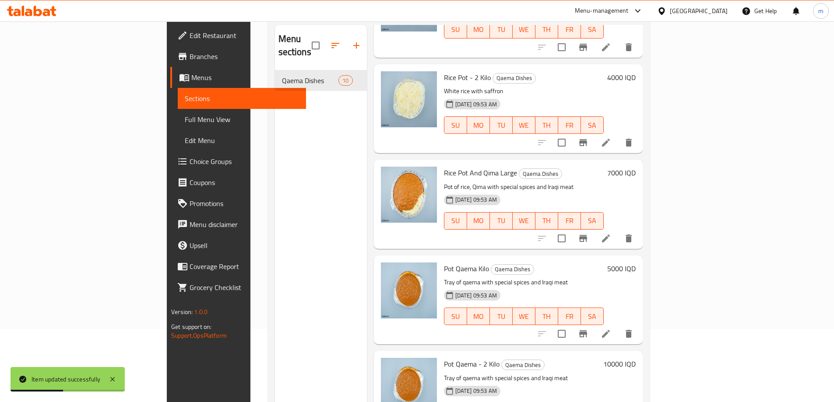
scroll to position [123, 0]
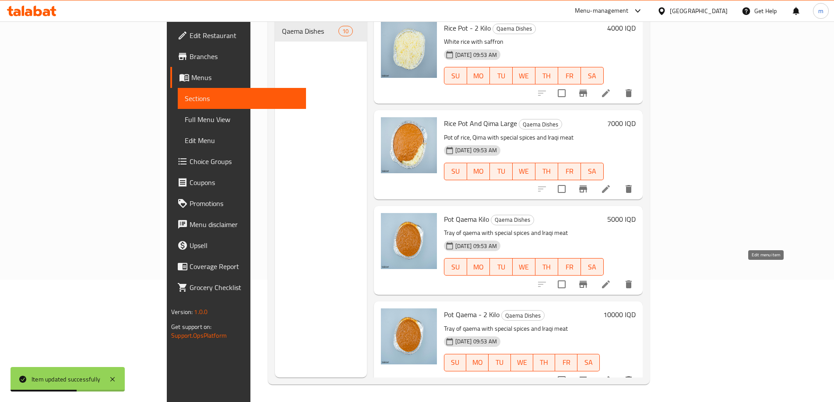
click at [611, 279] on icon at bounding box center [606, 284] width 11 height 11
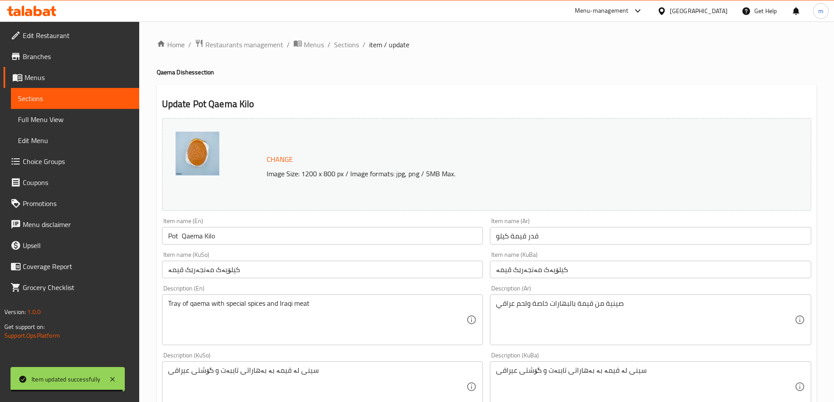
click at [590, 271] on input "کیلۆیەک مەنجەرێک قیمە" at bounding box center [650, 270] width 321 height 18
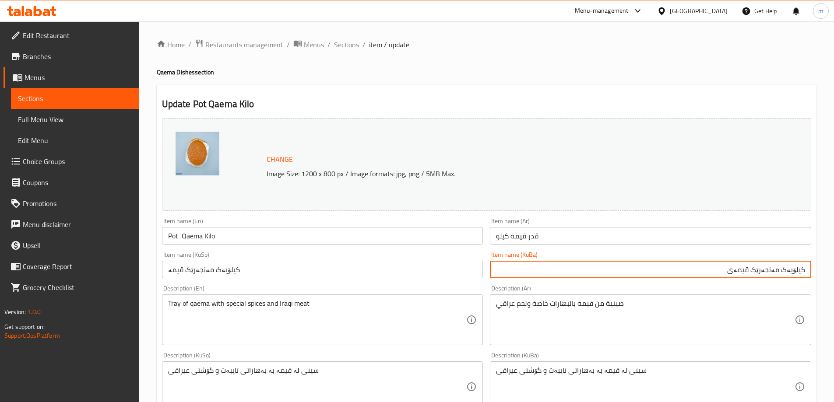
click at [783, 269] on input "کیلۆیەک مەنجەرێک قیمەی" at bounding box center [650, 270] width 321 height 18
click at [784, 269] on input "کیلۆیەک مەنجەرێک قیمەی" at bounding box center [650, 270] width 321 height 18
click at [790, 270] on input "کیلۆیەک مەنجەرێک قیمەی" at bounding box center [650, 270] width 321 height 18
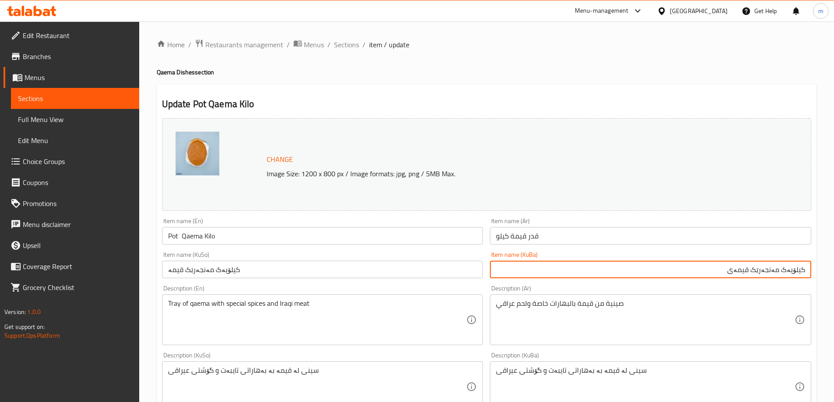
click at [790, 270] on input "کیلۆیەک مەنجەرێک قیمەی" at bounding box center [650, 270] width 321 height 18
click at [720, 270] on input "مەنجەرێک قیمەی" at bounding box center [650, 270] width 321 height 18
paste input "کیلۆیەک"
click at [720, 270] on input "مەنجەرێک قیمەی کیلۆیەک" at bounding box center [650, 270] width 321 height 18
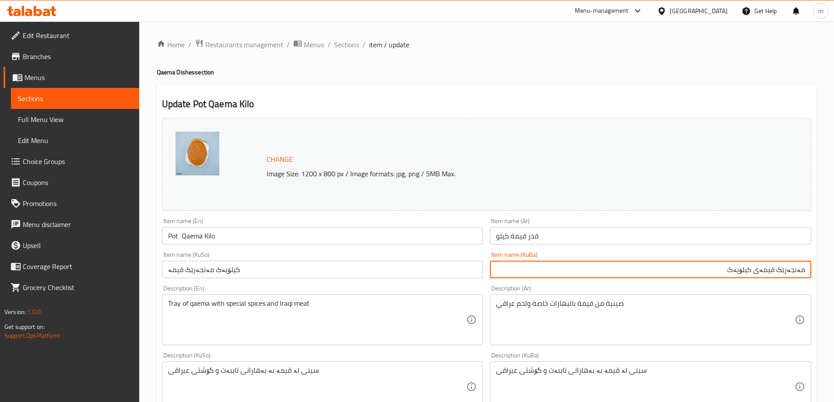
click at [720, 270] on input "مەنجەرێک قیمەی کیلۆیەک" at bounding box center [650, 270] width 321 height 18
type input "مەنجەرێک قیمەی کیلۆیەک"
click at [460, 268] on input "کیلۆیەک مەنجەرێک قیمە" at bounding box center [322, 270] width 321 height 18
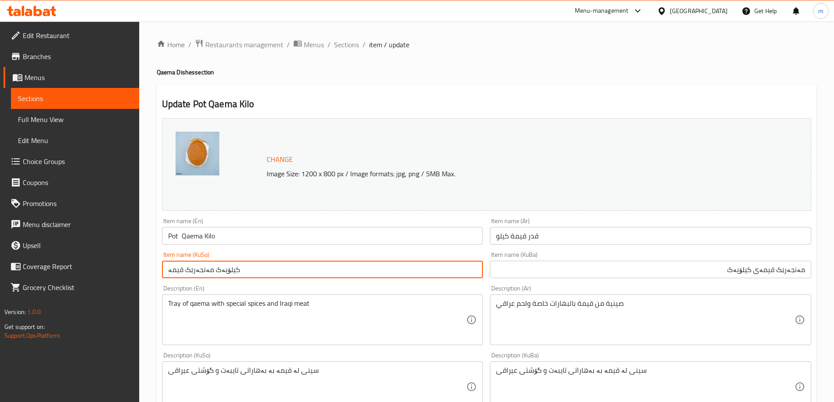
click at [460, 268] on input "کیلۆیەک مەنجەرێک قیمە" at bounding box center [322, 270] width 321 height 18
paste input "مەنجەرێک قیمەی کیلۆیەک"
type input "مەنجەرێک قیمەی کیلۆیەک"
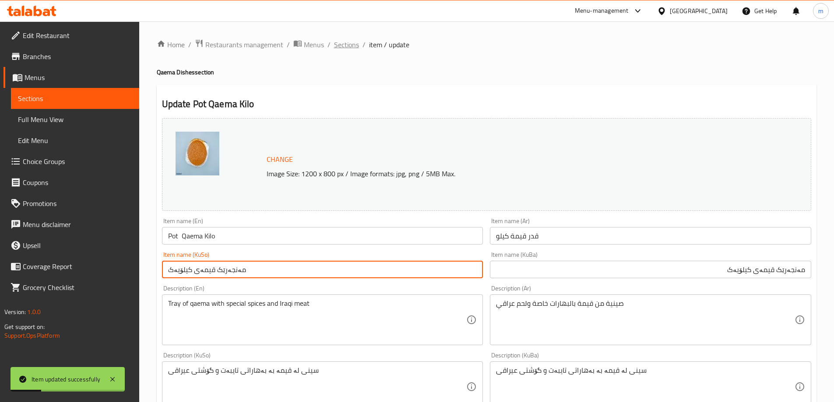
click at [343, 43] on span "Sections" at bounding box center [346, 44] width 25 height 11
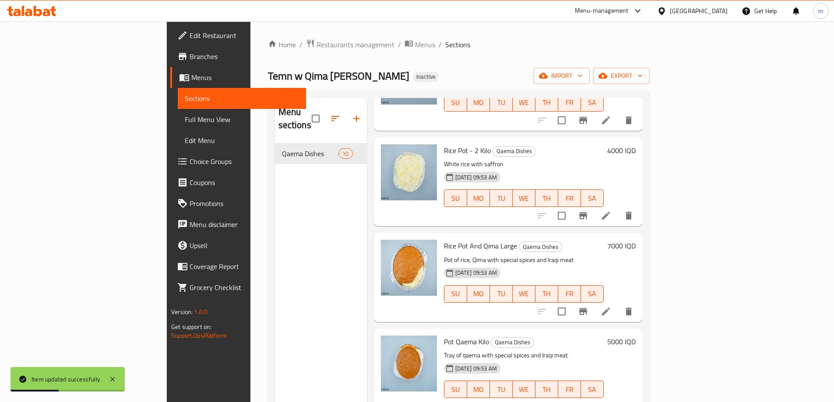
scroll to position [123, 0]
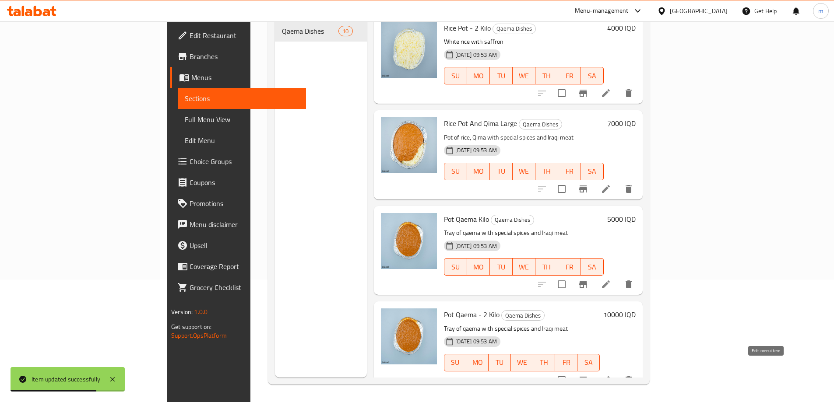
click at [611, 375] on icon at bounding box center [606, 380] width 11 height 11
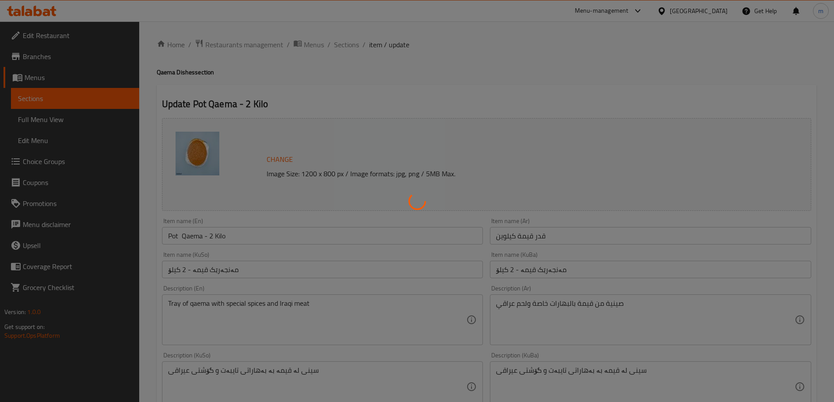
click at [580, 229] on div at bounding box center [417, 201] width 834 height 402
click at [580, 233] on div at bounding box center [417, 201] width 834 height 402
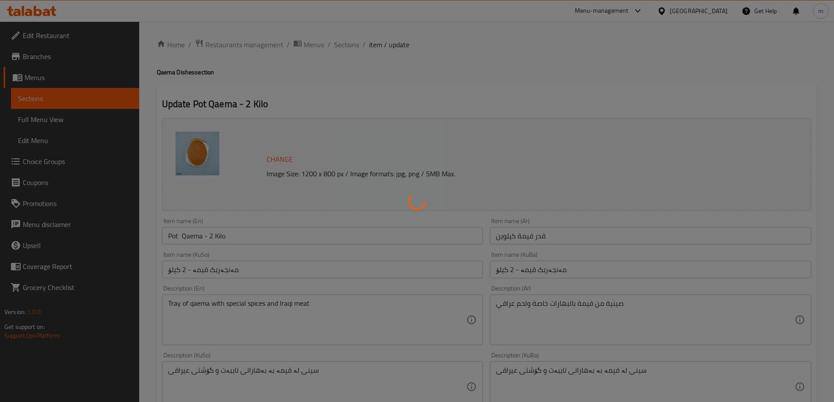
click at [580, 233] on div at bounding box center [417, 201] width 834 height 402
click at [580, 234] on div at bounding box center [417, 201] width 834 height 402
click at [581, 234] on div at bounding box center [417, 201] width 834 height 402
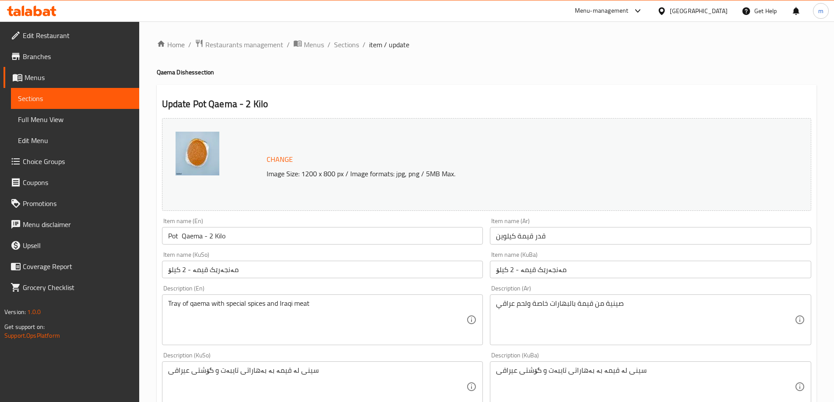
click at [574, 230] on input "قدر قيمة كيلوين" at bounding box center [650, 236] width 321 height 18
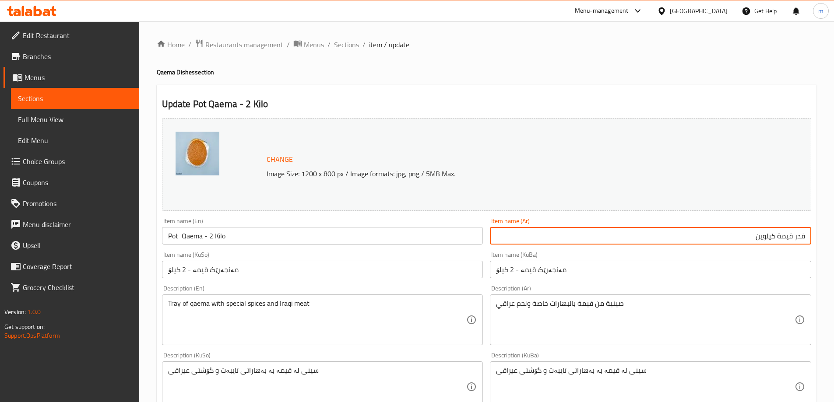
click at [763, 235] on input "قدر قيمة كيلوين" at bounding box center [650, 236] width 321 height 18
paste input "- 1 كيلو"
click at [768, 238] on input "قدر قيمة - 1 كيلو" at bounding box center [650, 236] width 321 height 18
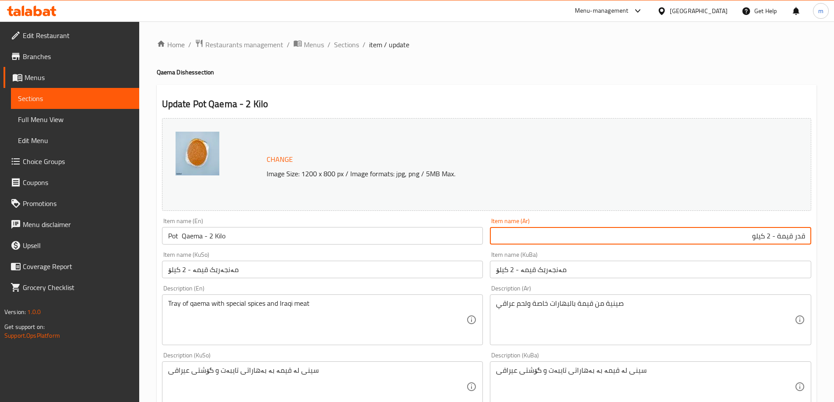
type input "قدر قيمة - 2 كيلو"
click at [190, 238] on input "Pot Qaema - 2 Kilo" at bounding box center [322, 236] width 321 height 18
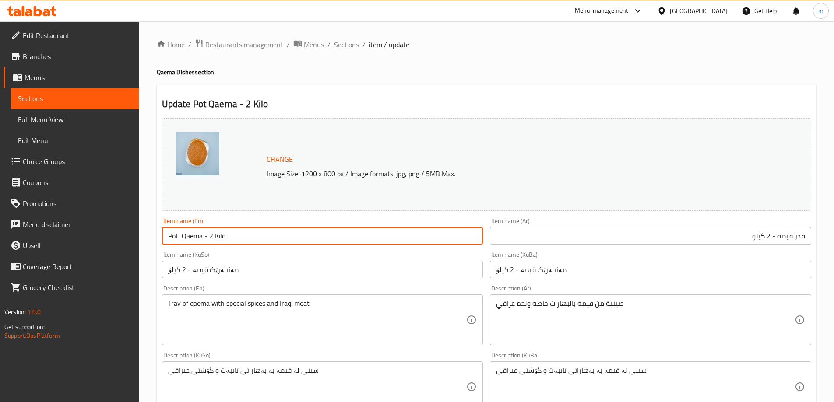
drag, startPoint x: 190, startPoint y: 238, endPoint x: 215, endPoint y: 250, distance: 28.6
click at [190, 237] on input "Pot Qaema - 2 Kilo" at bounding box center [322, 236] width 321 height 18
paste input "ima"
type input "Pot Qima - 2 Kilo"
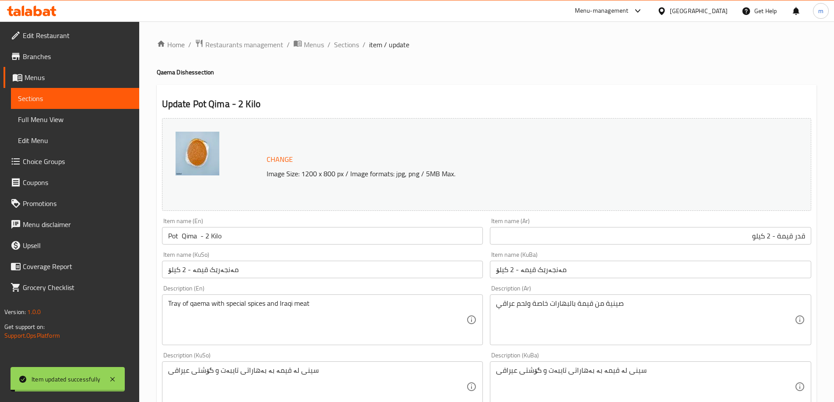
click at [341, 46] on span "Sections" at bounding box center [346, 44] width 25 height 11
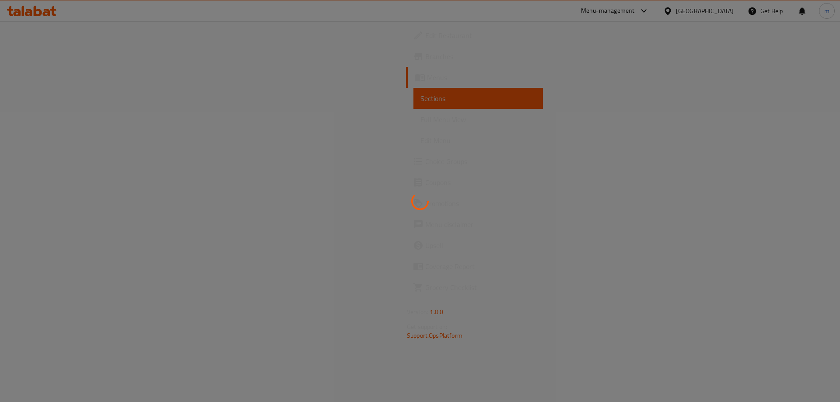
click at [79, 123] on div at bounding box center [420, 201] width 840 height 402
click at [453, 186] on div at bounding box center [420, 201] width 840 height 402
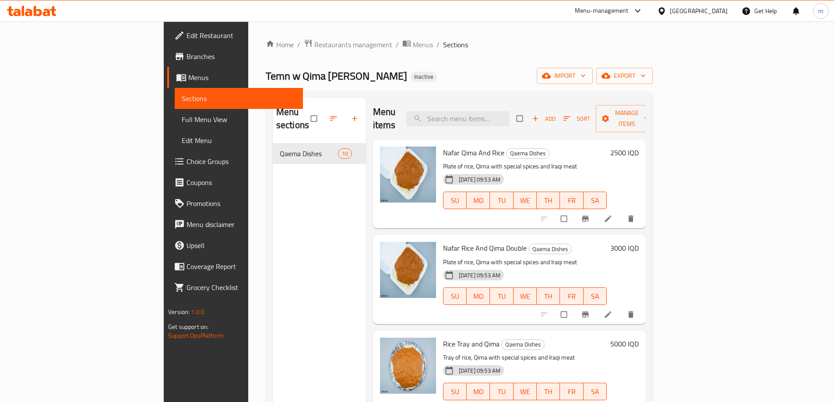
click at [182, 118] on span "Full Menu View" at bounding box center [239, 119] width 114 height 11
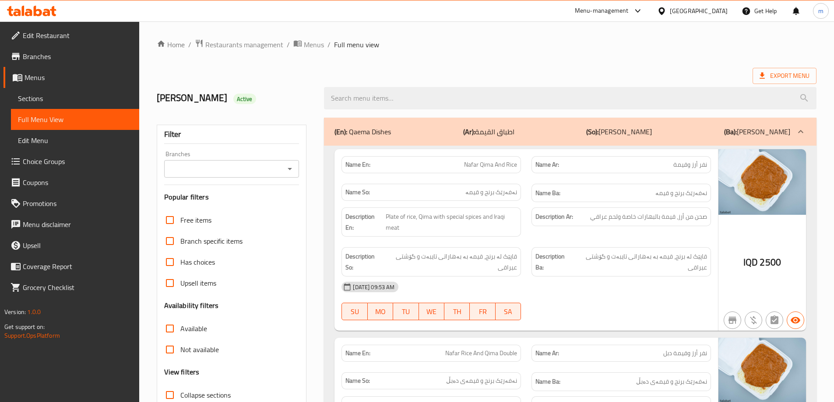
click at [285, 171] on icon "Open" at bounding box center [290, 169] width 11 height 11
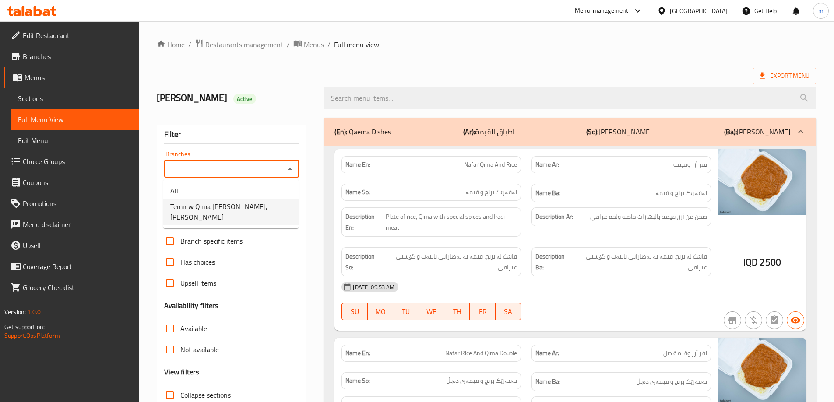
click at [269, 202] on span "Temn w Qima Barkat Al Hassan, Al Kufa" at bounding box center [230, 211] width 121 height 21
type input "Temn w Qima Barkat Al Hassan, Al Kufa"
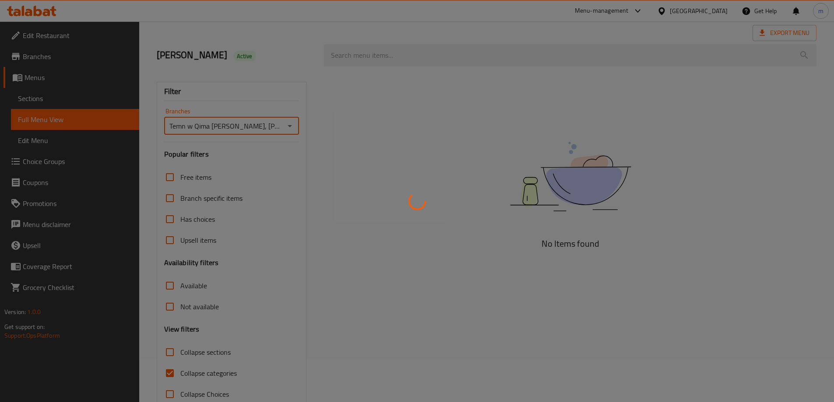
scroll to position [63, 0]
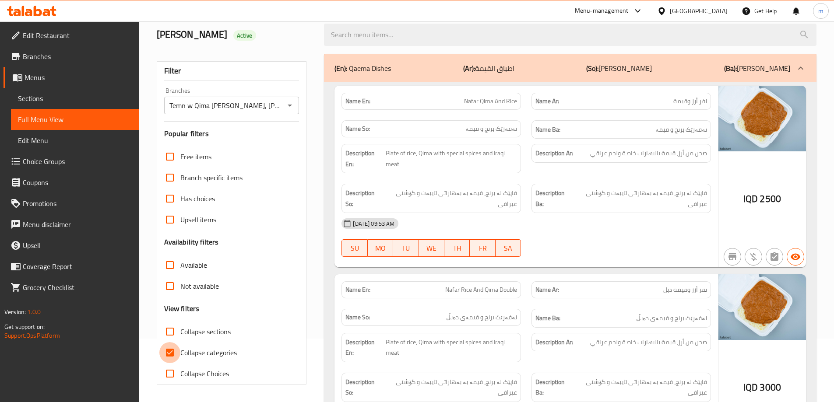
click at [165, 352] on input "Collapse categories" at bounding box center [169, 352] width 21 height 21
checkbox input "false"
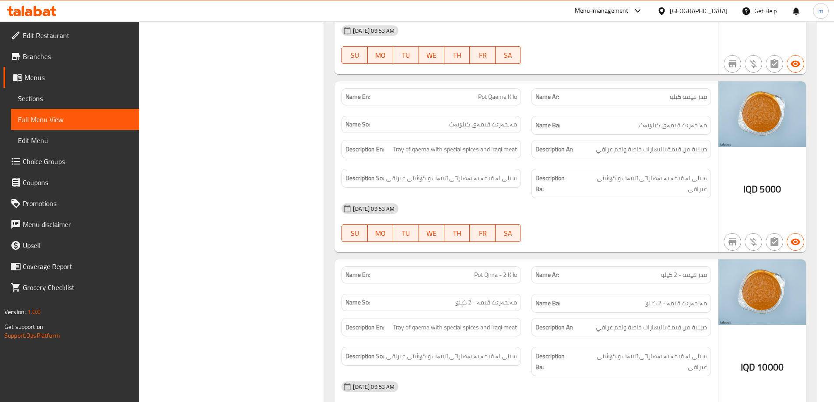
scroll to position [1494, 0]
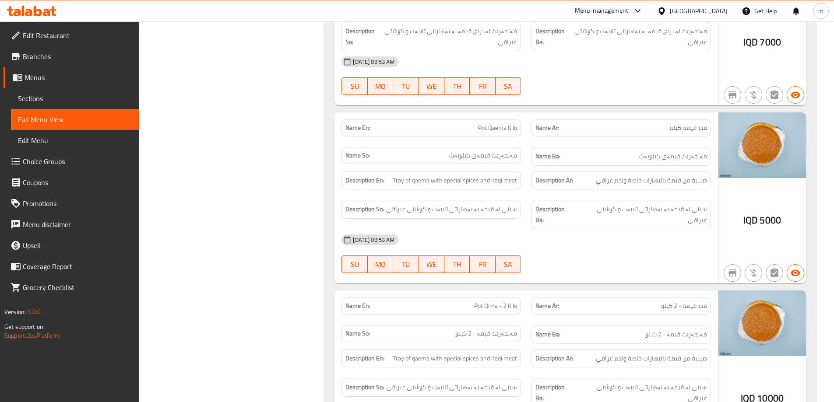
click at [484, 126] on span "Pot Qaema Kilo" at bounding box center [497, 127] width 39 height 9
click at [41, 103] on span "Sections" at bounding box center [75, 98] width 114 height 11
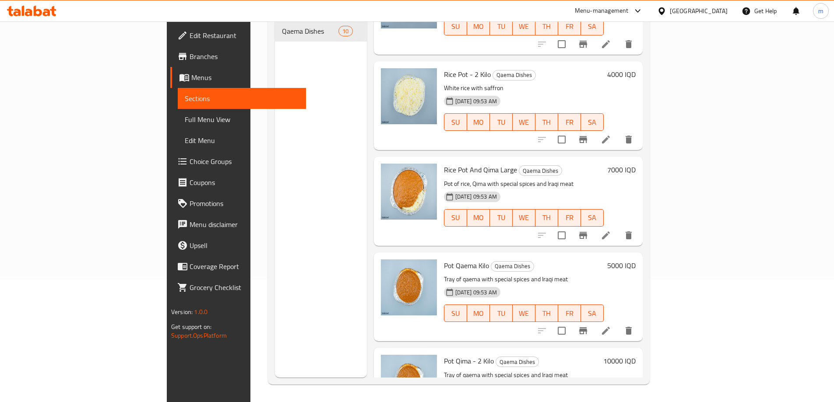
scroll to position [576, 0]
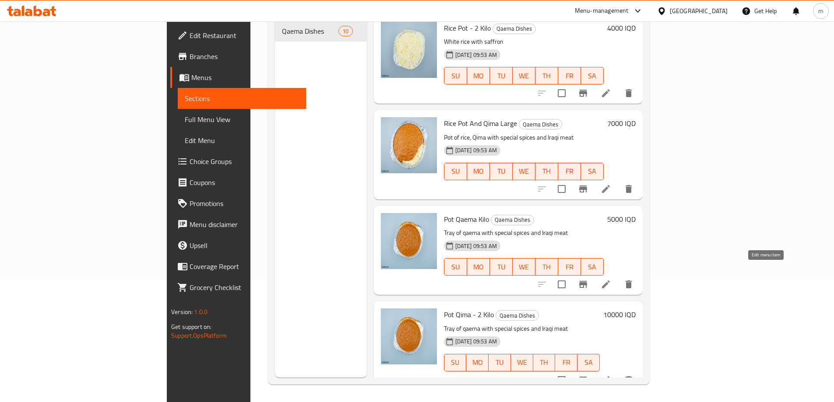
click at [611, 279] on icon at bounding box center [606, 284] width 11 height 11
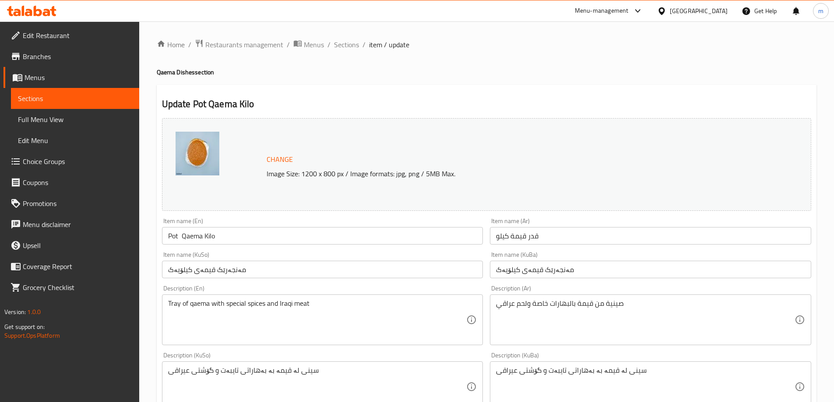
click at [203, 239] on input "Pot Qaema Kilo" at bounding box center [322, 236] width 321 height 18
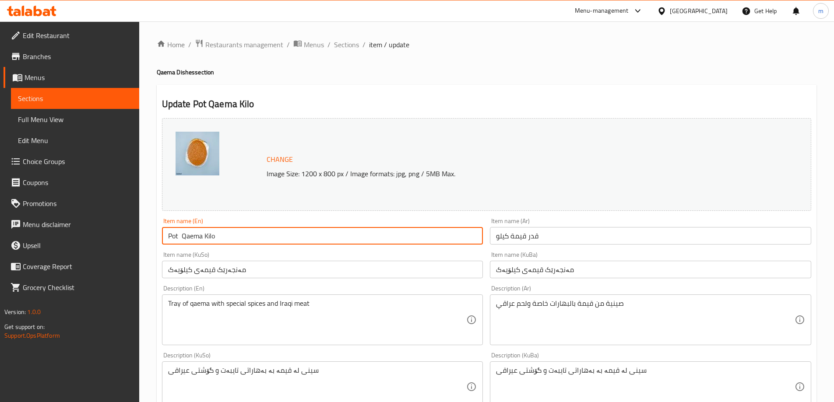
click at [196, 235] on input "Pot Qaema Kilo" at bounding box center [322, 236] width 321 height 18
paste input "i"
type input "Pot Qima Kilo"
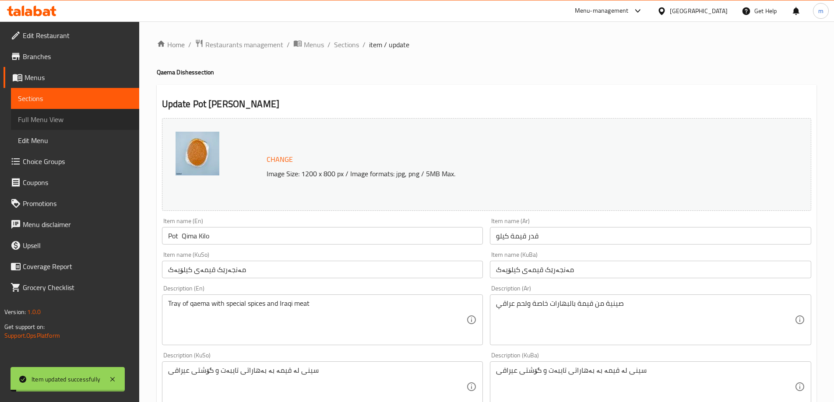
click at [77, 126] on link "Full Menu View" at bounding box center [75, 119] width 128 height 21
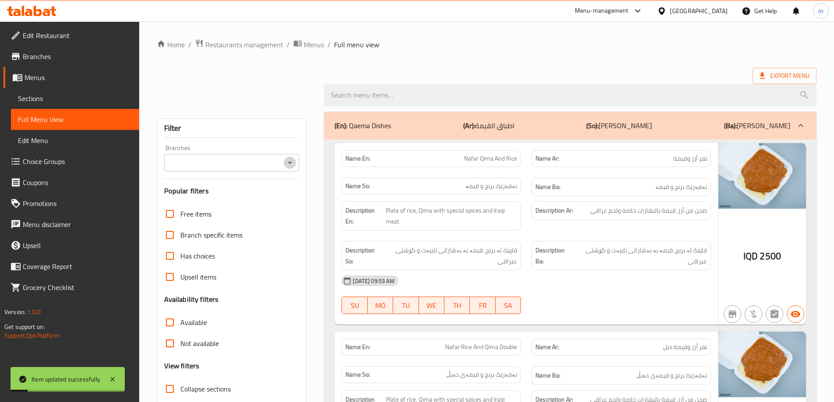
click at [290, 163] on icon "Open" at bounding box center [290, 163] width 4 height 2
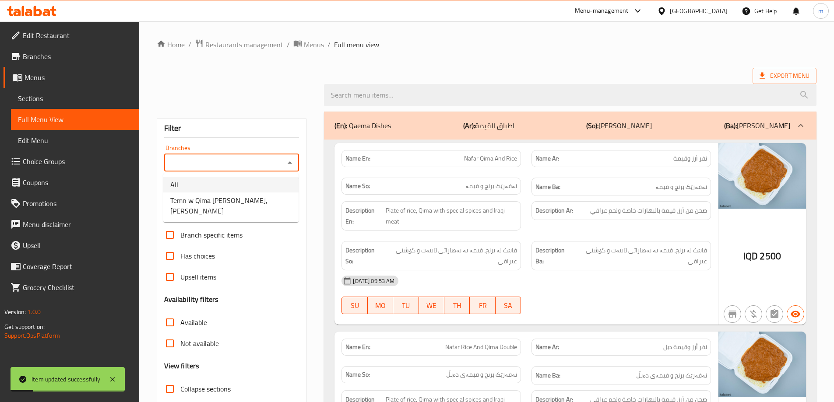
click at [249, 192] on li "All" at bounding box center [230, 185] width 135 height 16
click at [289, 158] on icon "Open" at bounding box center [290, 163] width 11 height 11
click at [267, 195] on span "Temn w Qima Barkat Al Hassan, Al Kufa" at bounding box center [230, 205] width 121 height 21
type input "Temn w Qima Barkat Al Hassan, Al Kufa"
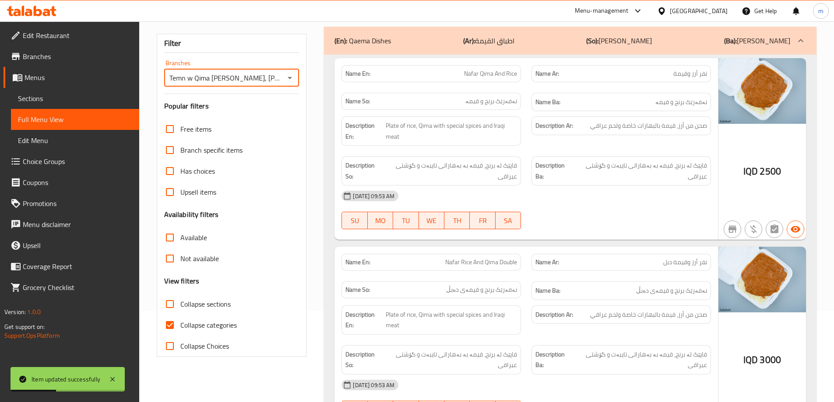
scroll to position [292, 0]
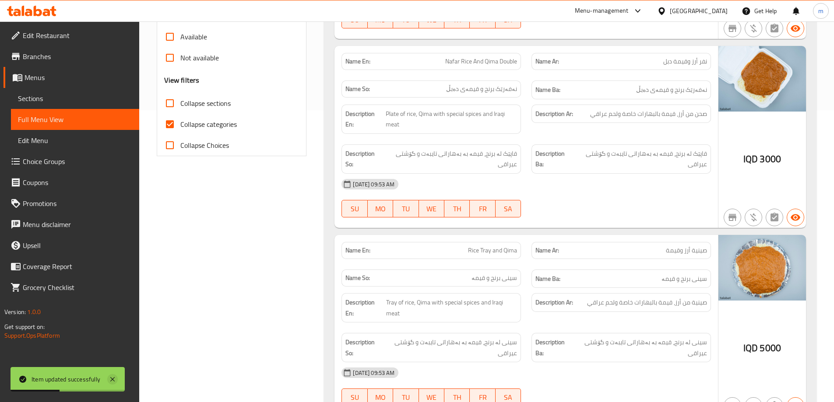
click at [108, 379] on icon at bounding box center [112, 379] width 11 height 11
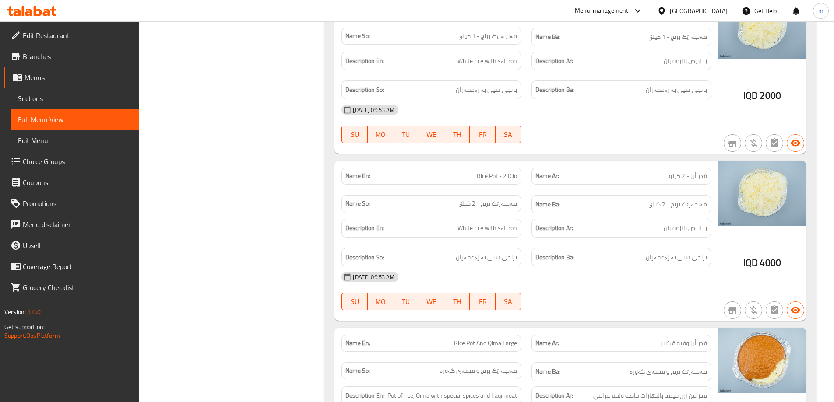
scroll to position [1097, 0]
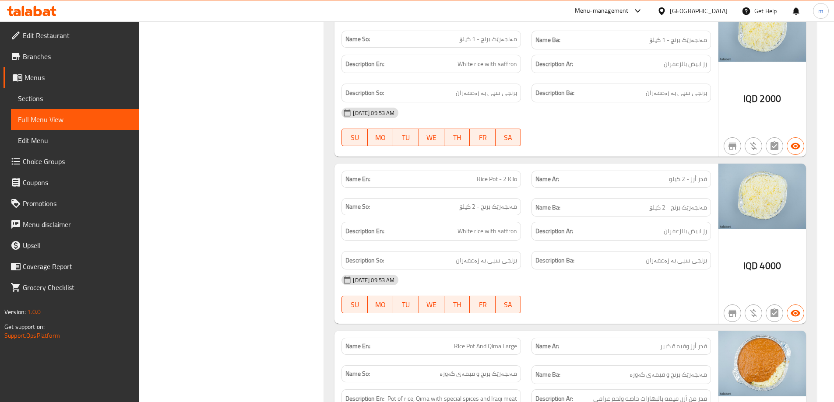
click at [57, 35] on span "Edit Restaurant" at bounding box center [77, 35] width 109 height 11
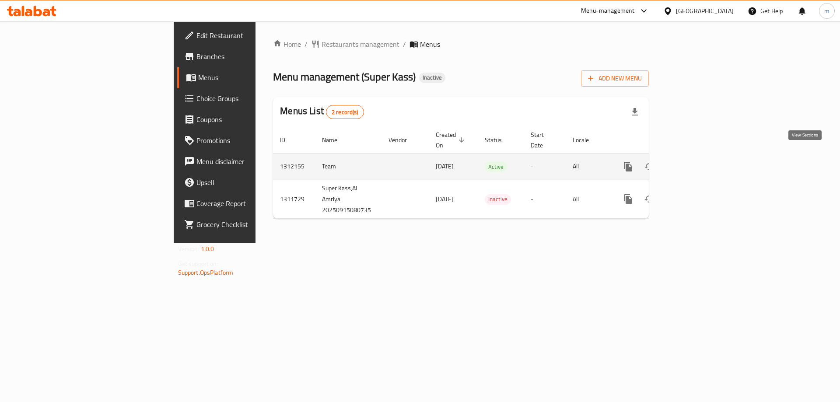
click at [702, 156] on link "enhanced table" at bounding box center [691, 166] width 21 height 21
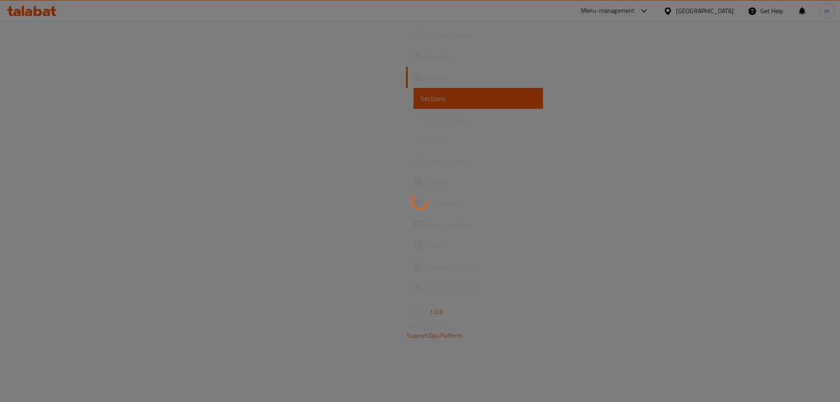
click at [49, 122] on div at bounding box center [420, 201] width 840 height 402
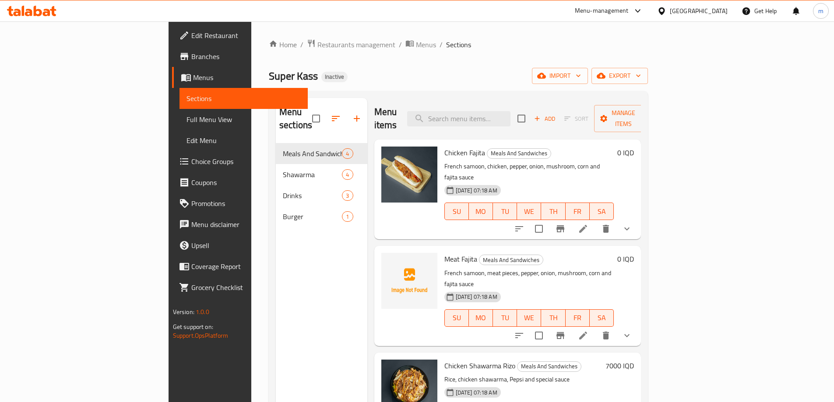
click at [186, 115] on span "Full Menu View" at bounding box center [243, 119] width 114 height 11
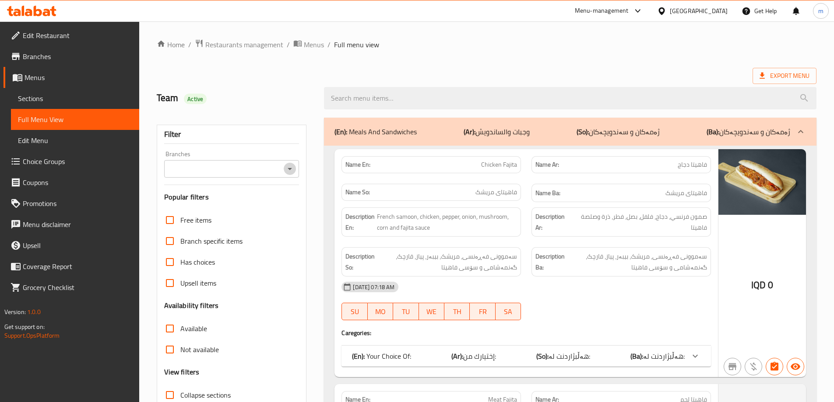
drag, startPoint x: 290, startPoint y: 172, endPoint x: 289, endPoint y: 176, distance: 4.5
click at [290, 172] on icon "Open" at bounding box center [290, 169] width 11 height 11
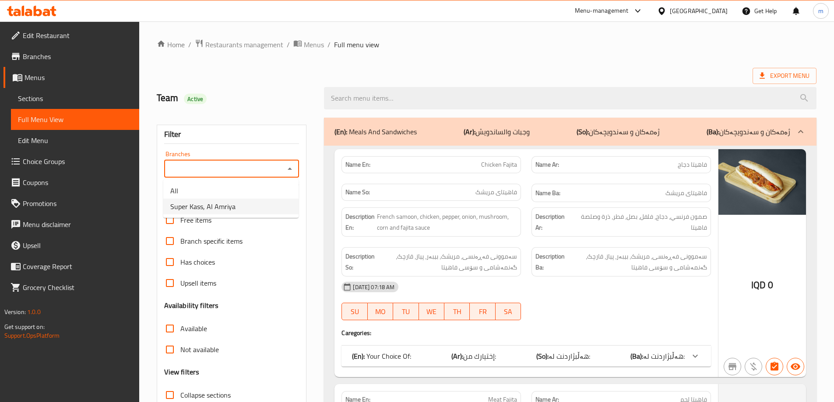
click at [259, 215] on ul "All Super Kass, [PERSON_NAME]" at bounding box center [230, 198] width 135 height 39
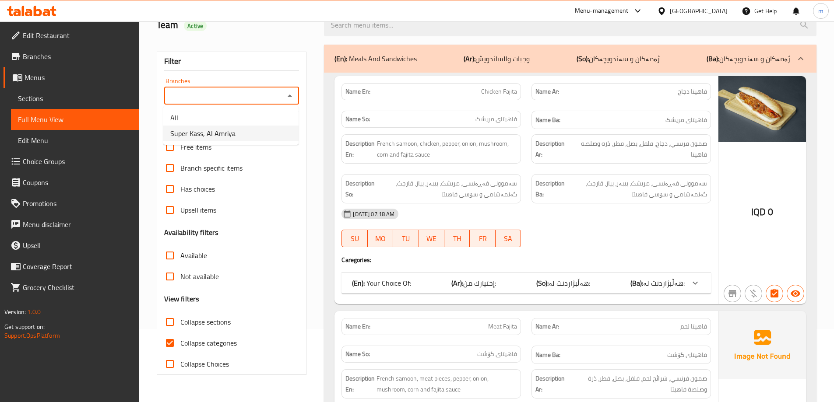
click at [258, 136] on li "Super Kass, Al Amriya" at bounding box center [230, 134] width 135 height 16
type input "Super Kass, Al Amriya"
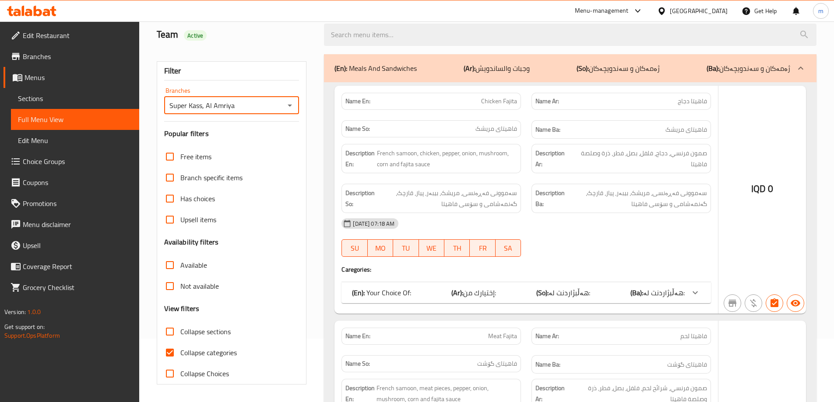
scroll to position [73, 0]
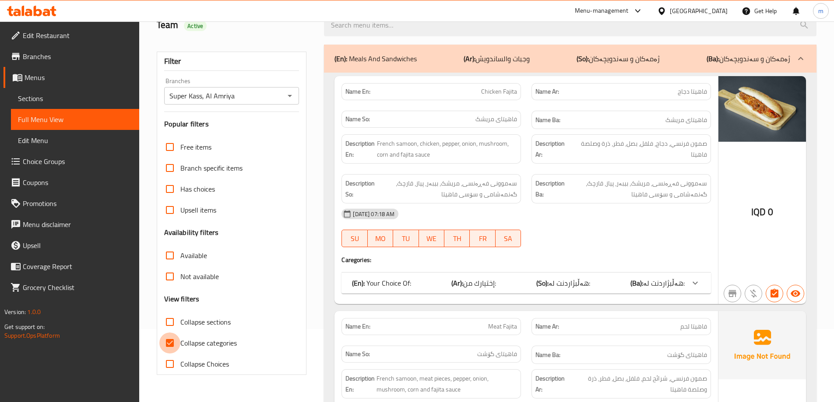
click at [172, 352] on input "Collapse categories" at bounding box center [169, 343] width 21 height 21
checkbox input "false"
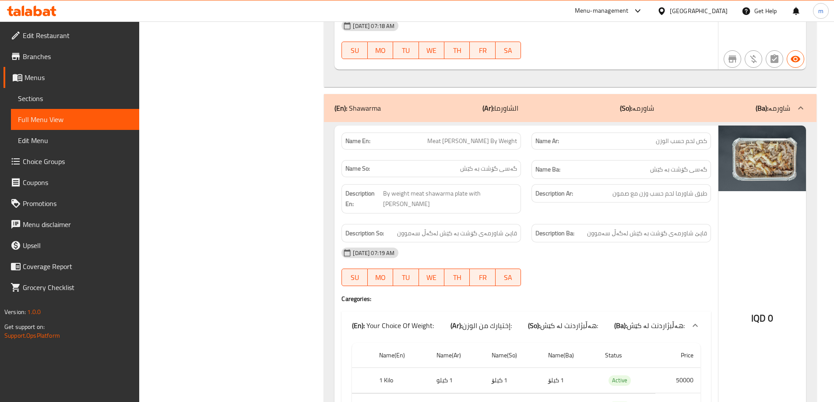
scroll to position [1094, 0]
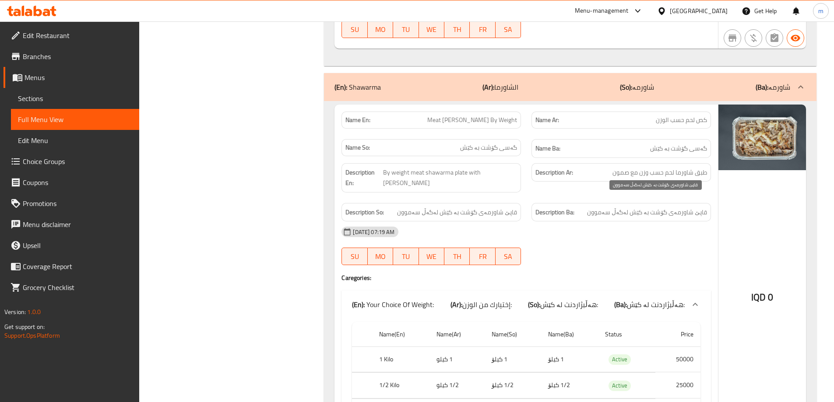
click at [688, 207] on span "قاپێ شاورمەی گۆشت بە کێش لەگەڵ سەموون" at bounding box center [647, 212] width 120 height 11
click at [68, 96] on span "Sections" at bounding box center [75, 98] width 114 height 11
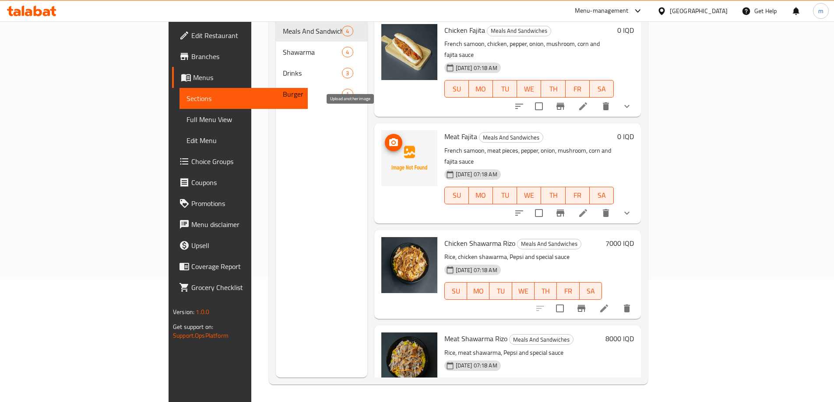
scroll to position [49, 0]
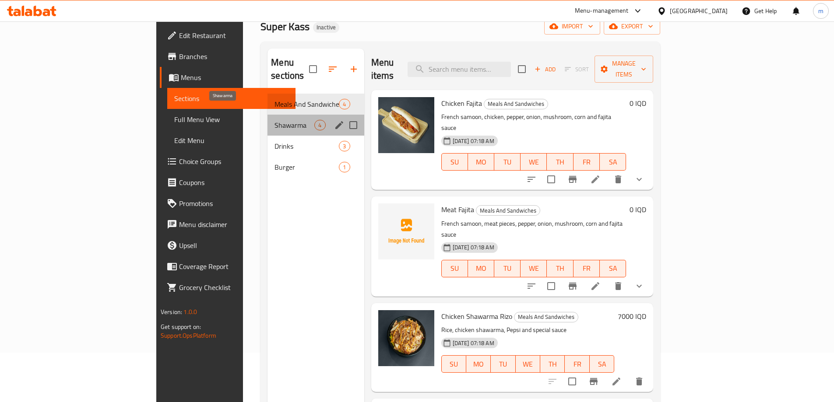
click at [274, 120] on span "Shawarma" at bounding box center [294, 125] width 40 height 11
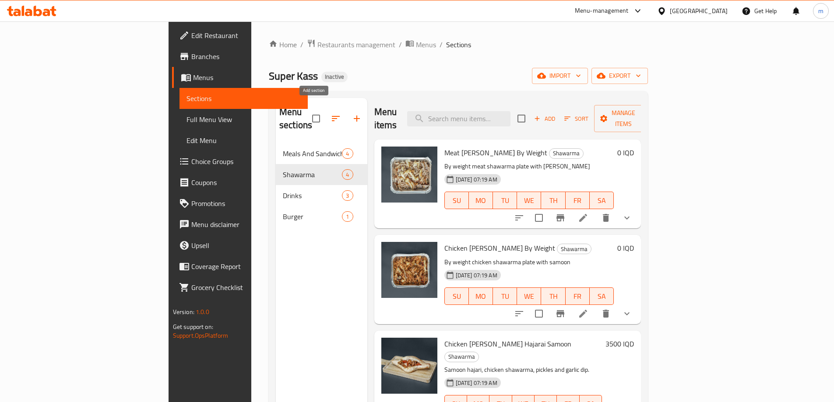
click at [351, 113] on icon "button" at bounding box center [356, 118] width 11 height 11
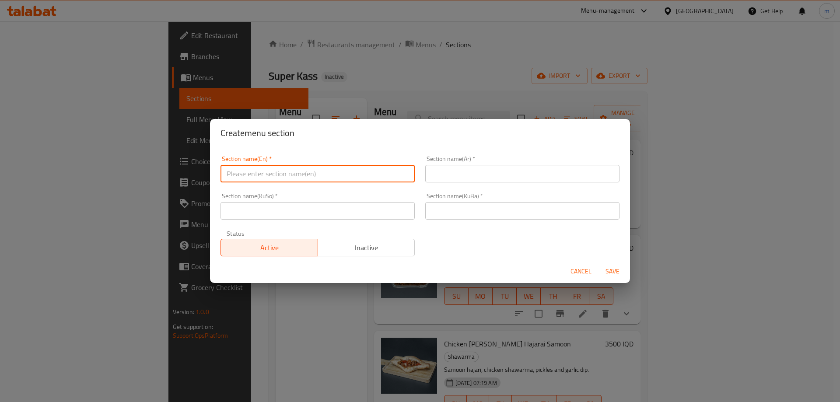
click at [312, 169] on input "text" at bounding box center [318, 174] width 194 height 18
type input "[PERSON_NAME]"
drag, startPoint x: 501, startPoint y: 176, endPoint x: 492, endPoint y: 176, distance: 8.3
click at [501, 176] on input "text" at bounding box center [522, 174] width 194 height 18
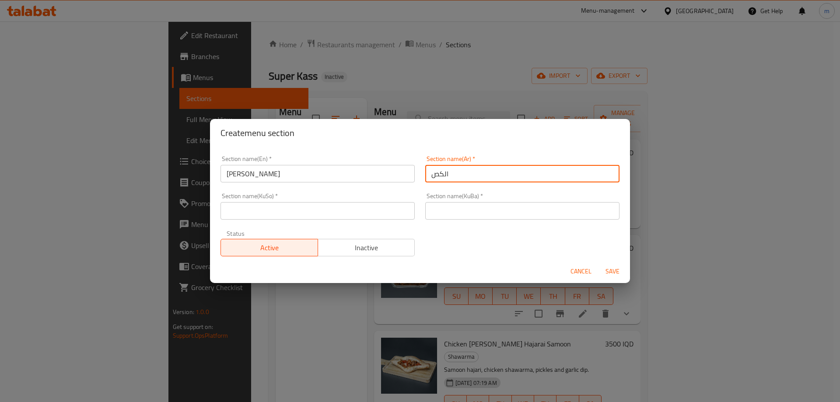
type input "الكص"
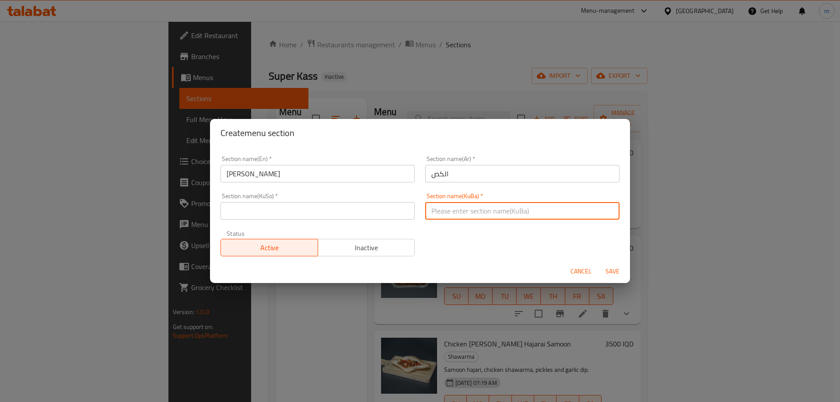
click at [457, 206] on input "text" at bounding box center [522, 211] width 194 height 18
click at [458, 208] on input "گەس" at bounding box center [522, 211] width 194 height 18
type input "گەس"
click at [395, 207] on input "text" at bounding box center [318, 211] width 194 height 18
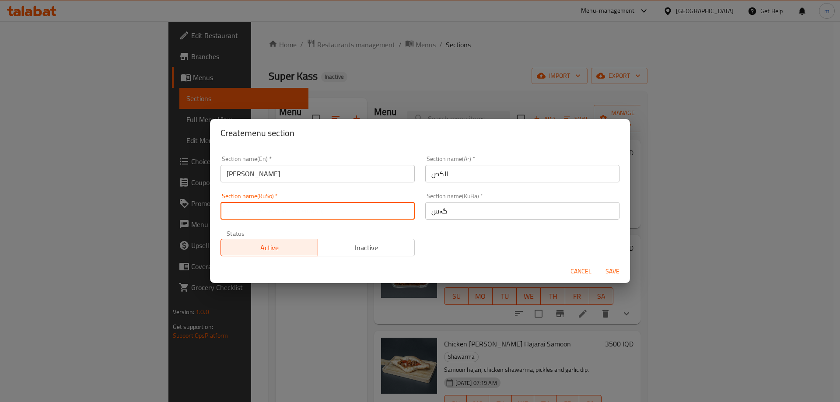
paste input "گەس"
type input "گەس"
click at [608, 276] on span "Save" at bounding box center [612, 271] width 21 height 11
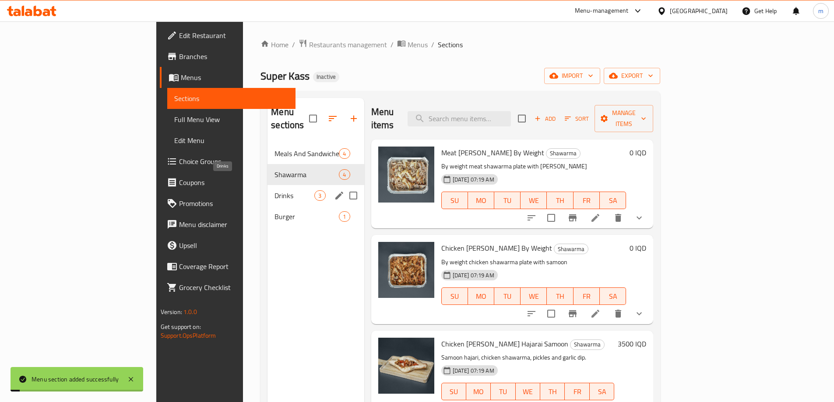
click at [274, 190] on span "Drinks" at bounding box center [294, 195] width 40 height 11
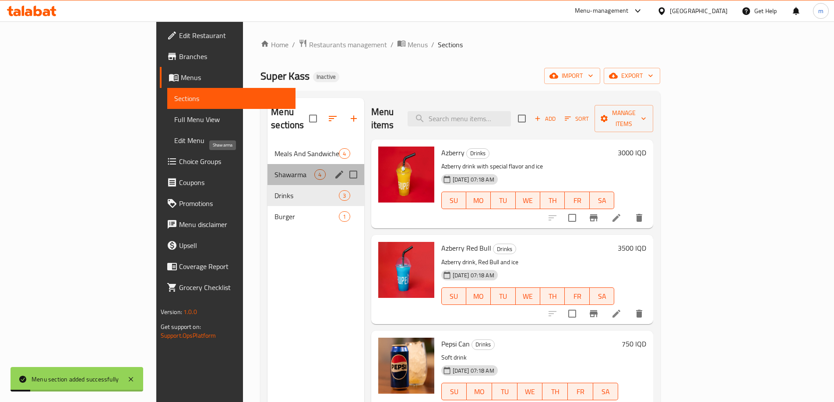
click at [274, 169] on span "Shawarma" at bounding box center [294, 174] width 40 height 11
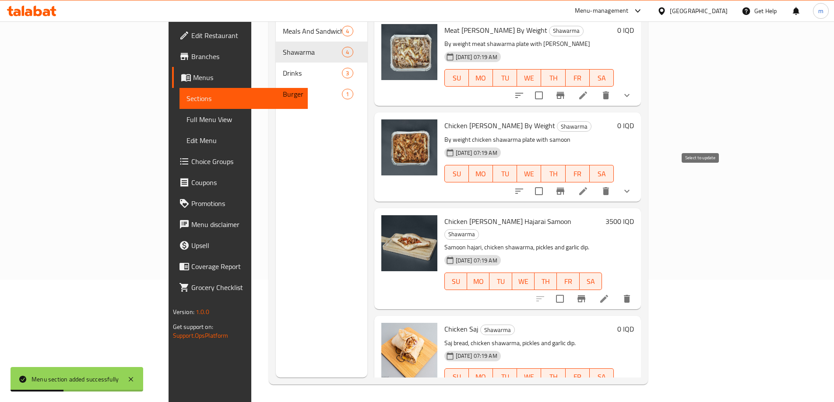
click at [548, 182] on input "checkbox" at bounding box center [539, 191] width 18 height 18
checkbox input "true"
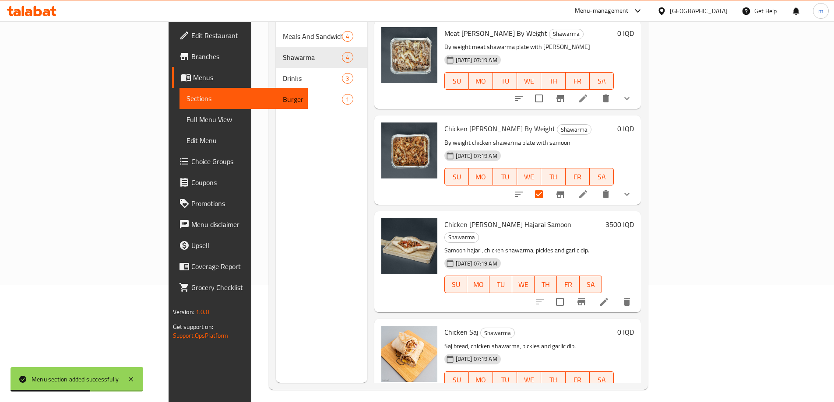
scroll to position [123, 0]
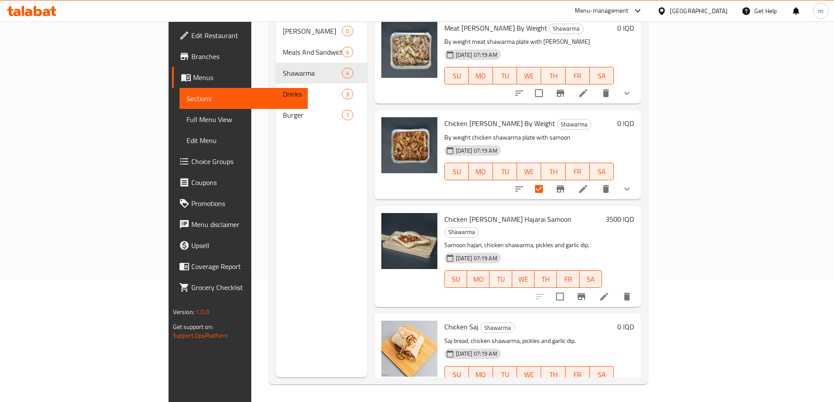
click at [566, 213] on h6 "Chicken [PERSON_NAME] Samoon Shawarma" at bounding box center [523, 225] width 158 height 25
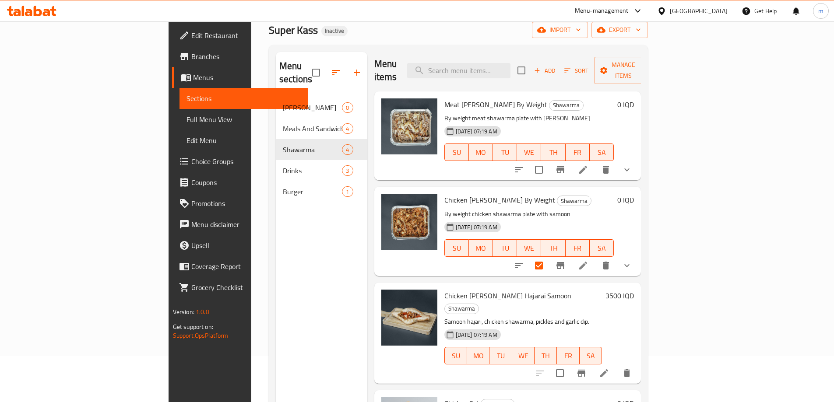
scroll to position [0, 0]
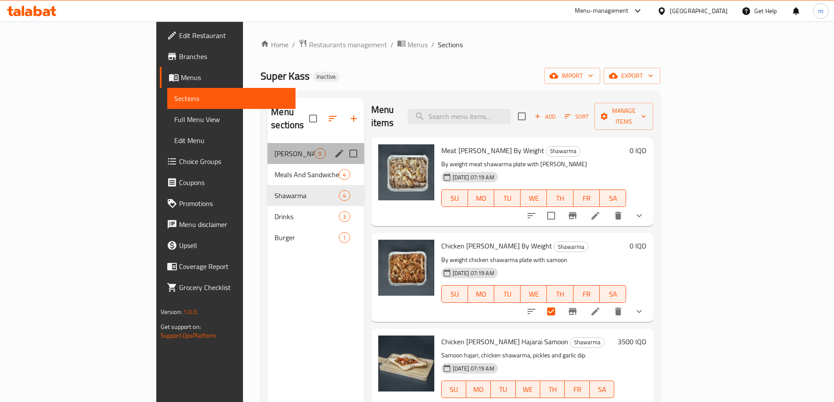
drag, startPoint x: 225, startPoint y: 133, endPoint x: 303, endPoint y: 153, distance: 81.3
click at [267, 143] on div "[PERSON_NAME] 0" at bounding box center [315, 153] width 96 height 21
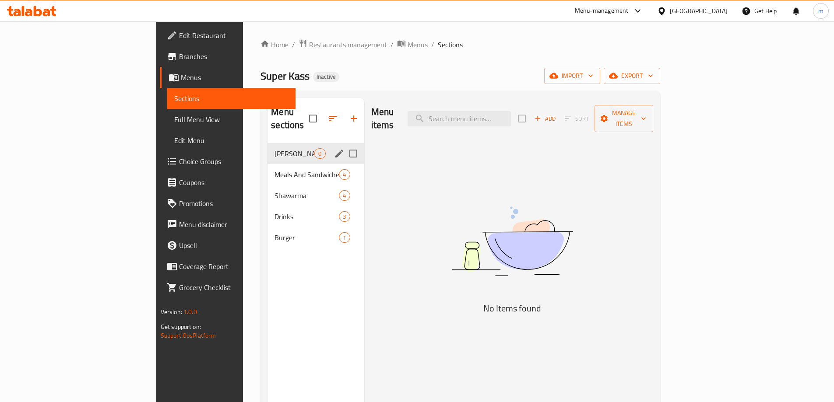
click at [344, 144] on input "Menu sections" at bounding box center [353, 153] width 18 height 18
checkbox input "true"
click at [323, 115] on icon "button" at bounding box center [327, 119] width 8 height 8
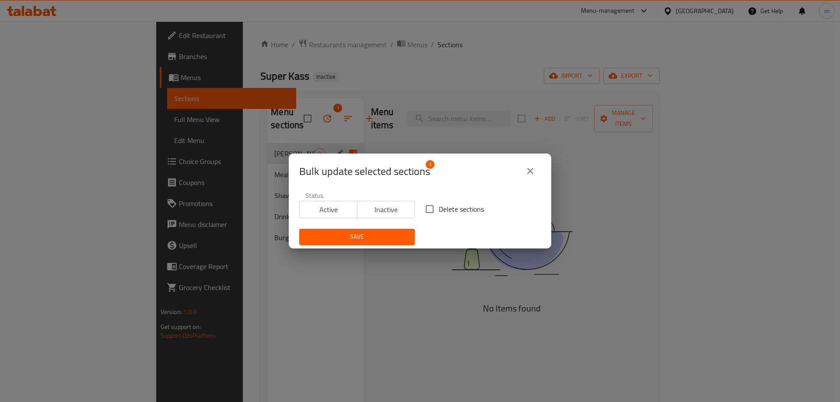
click at [439, 206] on span "Delete sections" at bounding box center [461, 209] width 45 height 11
click at [437, 206] on input "Delete sections" at bounding box center [430, 209] width 18 height 18
checkbox input "true"
click at [400, 232] on span "Save" at bounding box center [357, 237] width 102 height 11
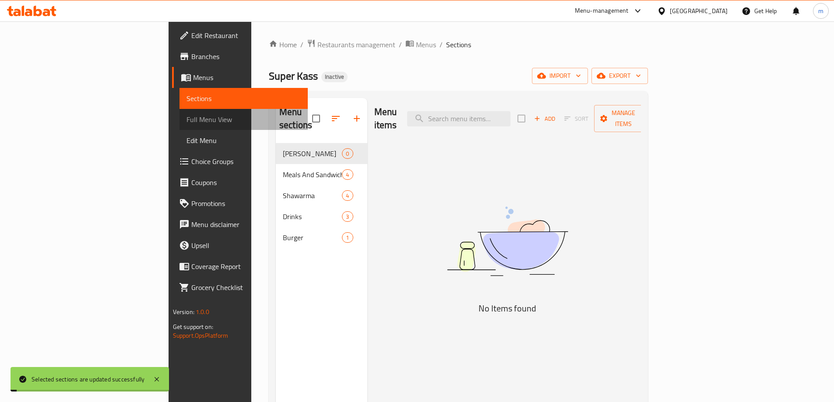
click at [186, 121] on span "Full Menu View" at bounding box center [243, 119] width 114 height 11
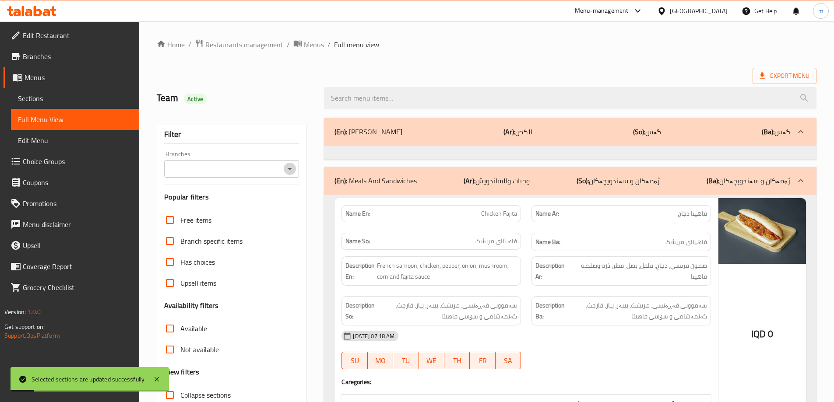
click at [286, 169] on icon "Open" at bounding box center [290, 169] width 11 height 11
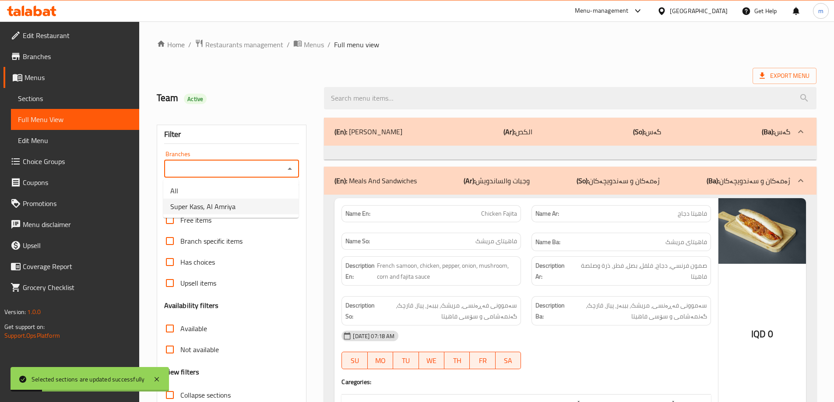
click at [255, 208] on li "Super Kass, Al Amriya" at bounding box center [230, 207] width 135 height 16
type input "Super Kass, Al Amriya"
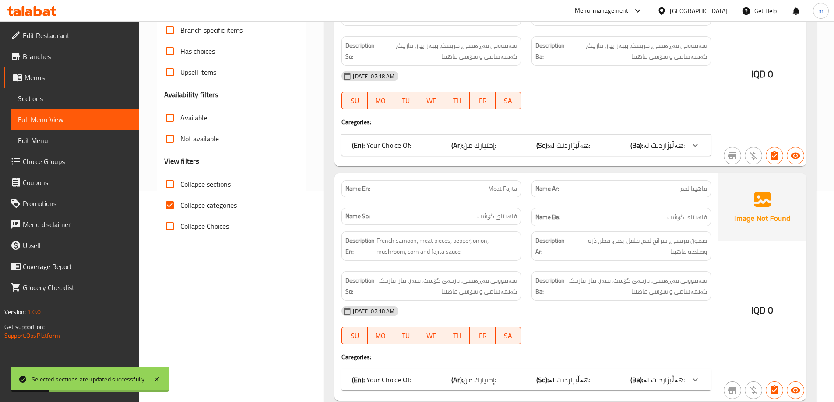
scroll to position [219, 0]
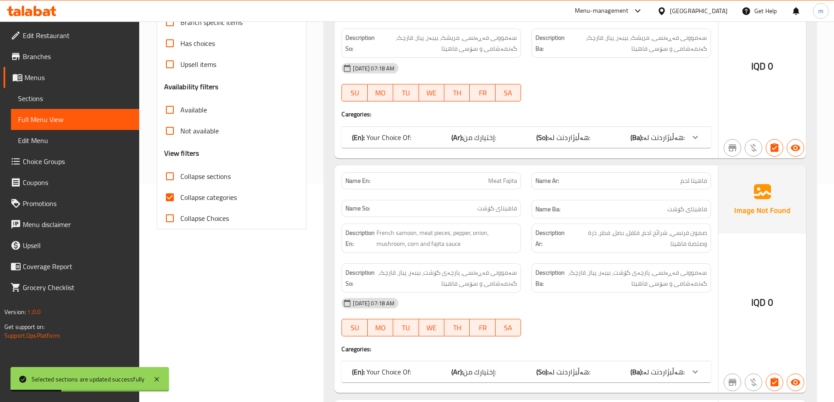
click at [191, 202] on span "Collapse categories" at bounding box center [208, 197] width 56 height 11
click at [180, 202] on input "Collapse categories" at bounding box center [169, 197] width 21 height 21
checkbox input "false"
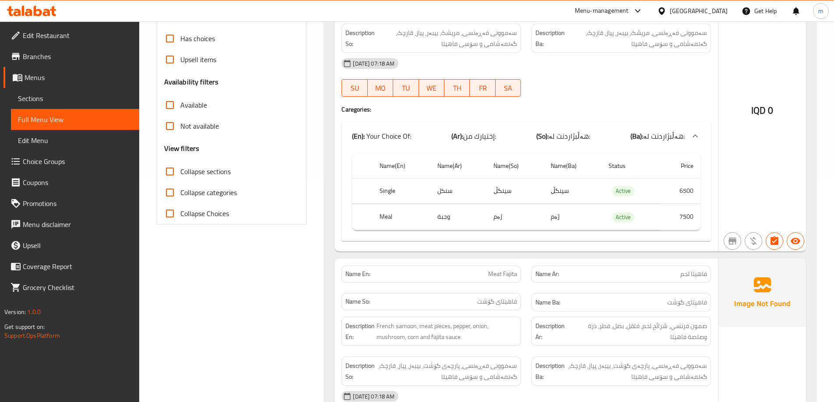
scroll to position [0, 0]
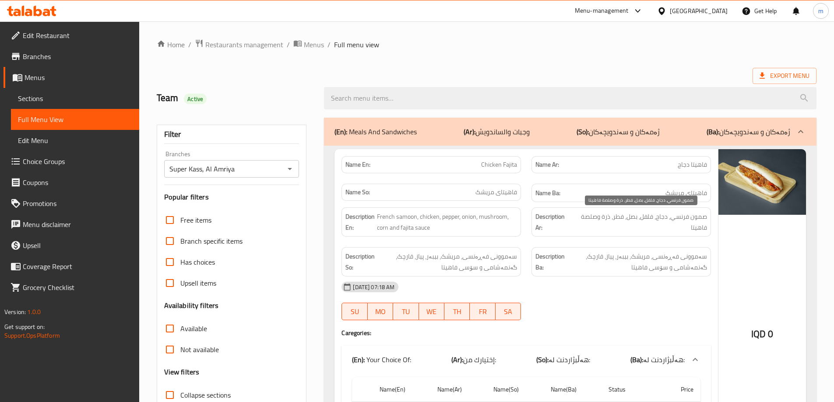
click at [571, 228] on strong "Description Ar:" at bounding box center [552, 221] width 35 height 21
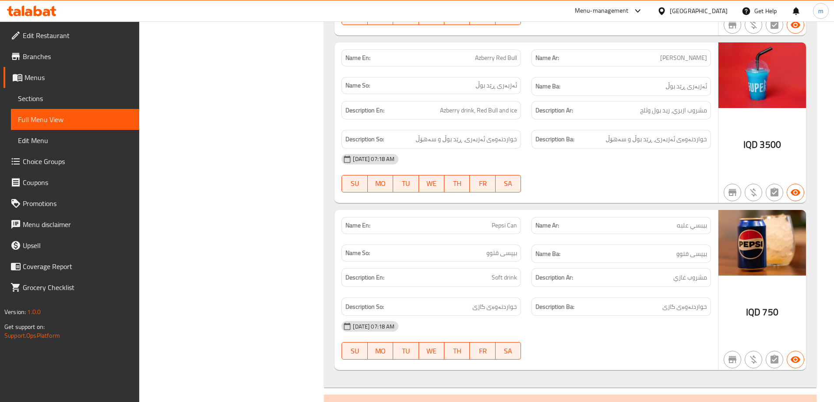
scroll to position [2626, 0]
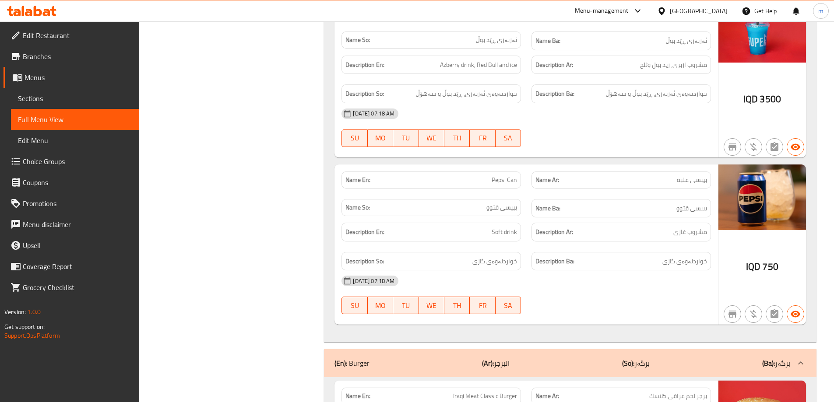
click at [519, 223] on div "Description En: Soft drink" at bounding box center [430, 232] width 179 height 19
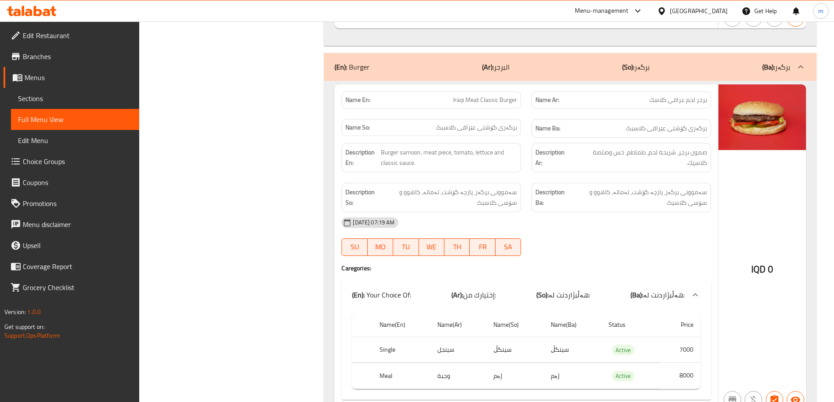
scroll to position [2923, 0]
click at [28, 99] on span "Sections" at bounding box center [75, 98] width 114 height 11
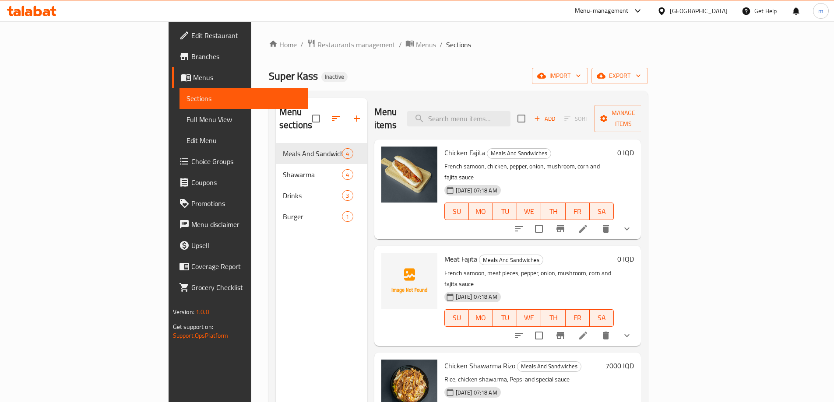
click at [330, 113] on icon "button" at bounding box center [335, 118] width 11 height 11
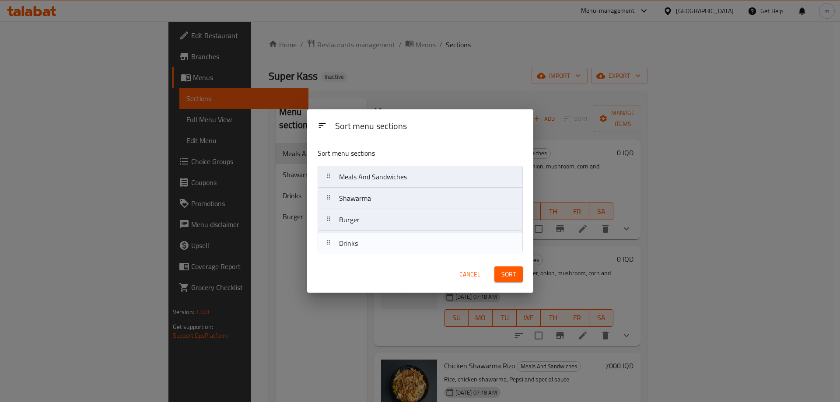
drag, startPoint x: 371, startPoint y: 223, endPoint x: 370, endPoint y: 251, distance: 28.0
click at [370, 251] on nav "Meals And Sandwiches Shawarma Drinks Burger" at bounding box center [420, 209] width 205 height 87
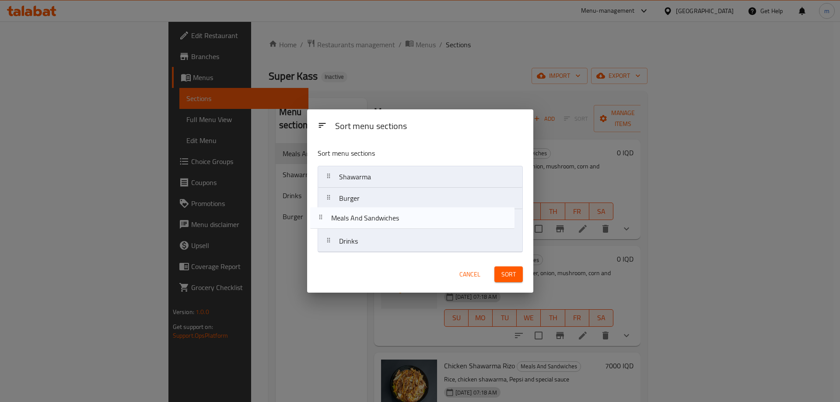
drag, startPoint x: 417, startPoint y: 179, endPoint x: 409, endPoint y: 225, distance: 47.1
click at [409, 225] on nav "Meals And Sandwiches Shawarma Burger Drinks" at bounding box center [420, 209] width 205 height 87
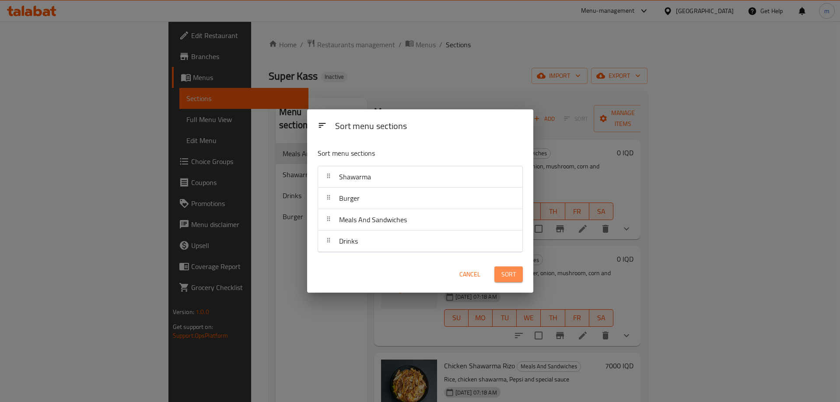
click at [507, 270] on span "Sort" at bounding box center [509, 274] width 14 height 11
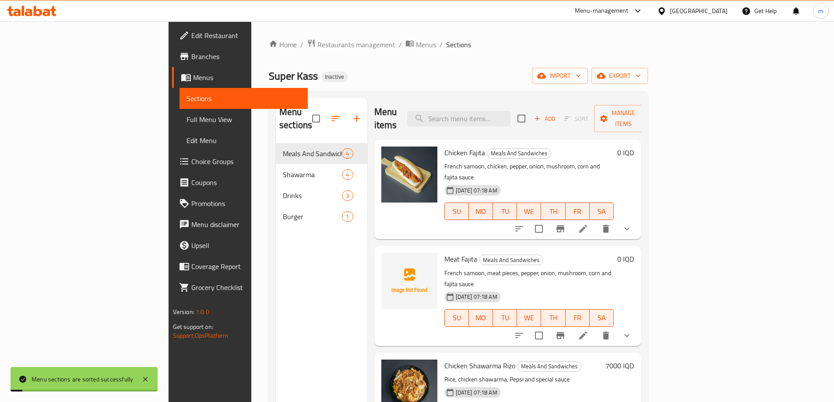
click at [186, 125] on span "Full Menu View" at bounding box center [243, 119] width 114 height 11
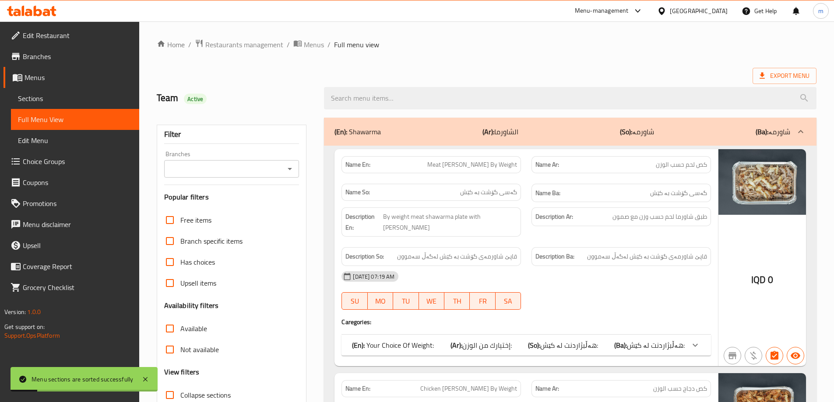
click at [292, 169] on icon "Open" at bounding box center [290, 169] width 11 height 11
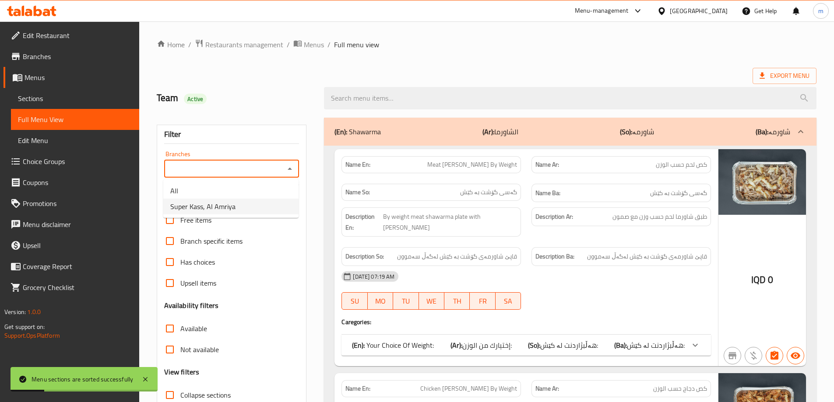
click at [261, 202] on li "Super Kass, Al Amriya" at bounding box center [230, 207] width 135 height 16
type input "Super Kass, Al Amriya"
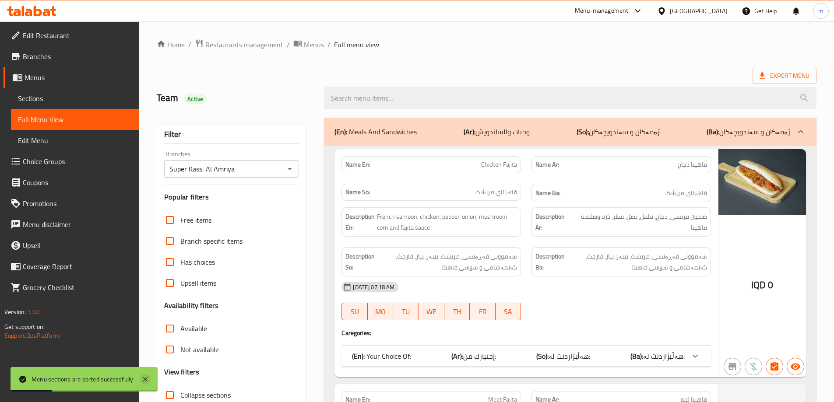
click at [144, 378] on icon at bounding box center [145, 379] width 4 height 4
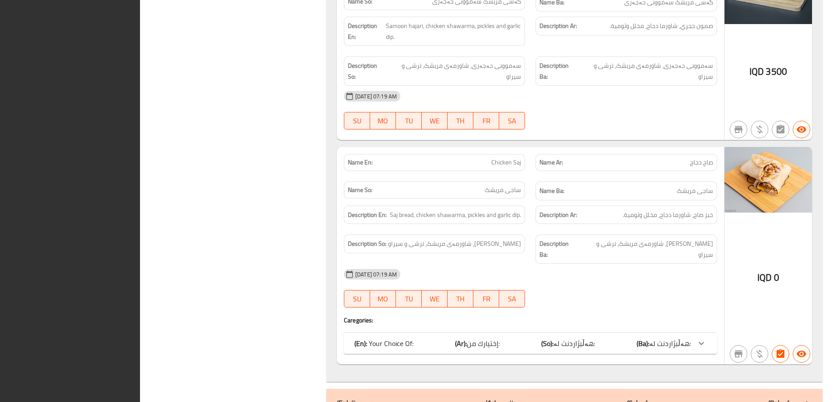
click at [573, 152] on div "Name Ar: صاج دجاج" at bounding box center [626, 163] width 192 height 28
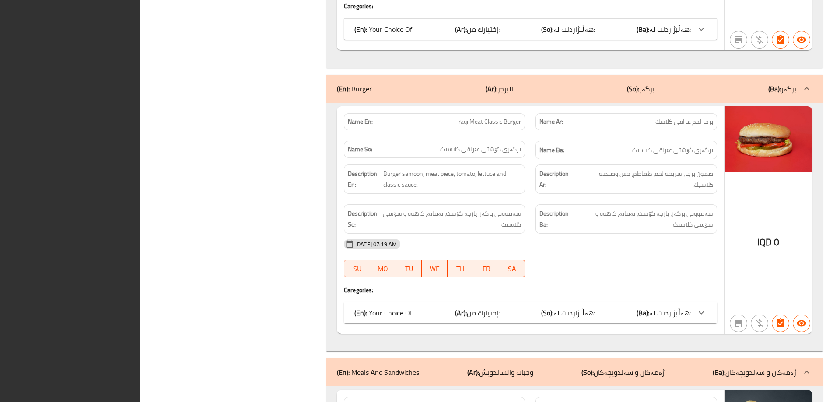
drag, startPoint x: 502, startPoint y: 149, endPoint x: 495, endPoint y: 151, distance: 6.8
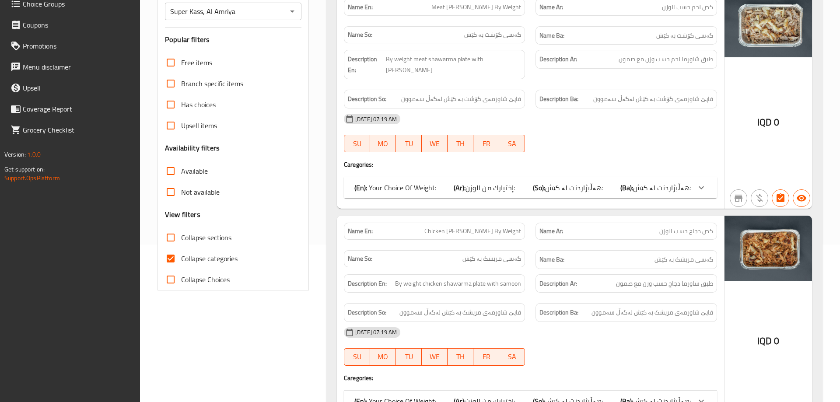
scroll to position [90, 0]
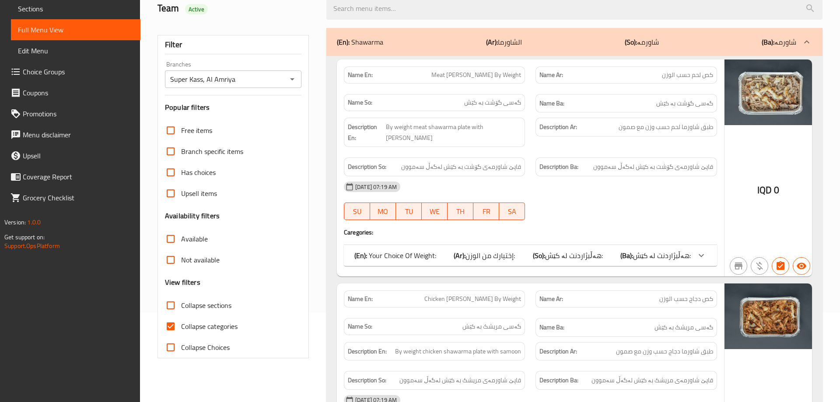
click at [202, 329] on span "Collapse categories" at bounding box center [209, 326] width 56 height 11
click at [181, 329] on input "Collapse categories" at bounding box center [170, 326] width 21 height 21
checkbox input "false"
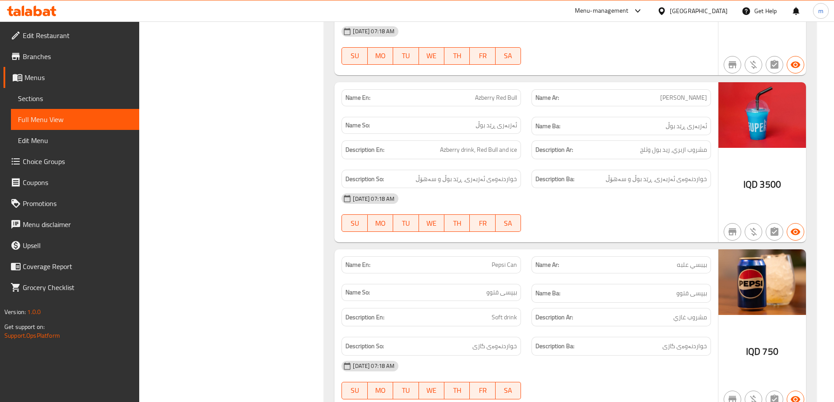
scroll to position [1257, 0]
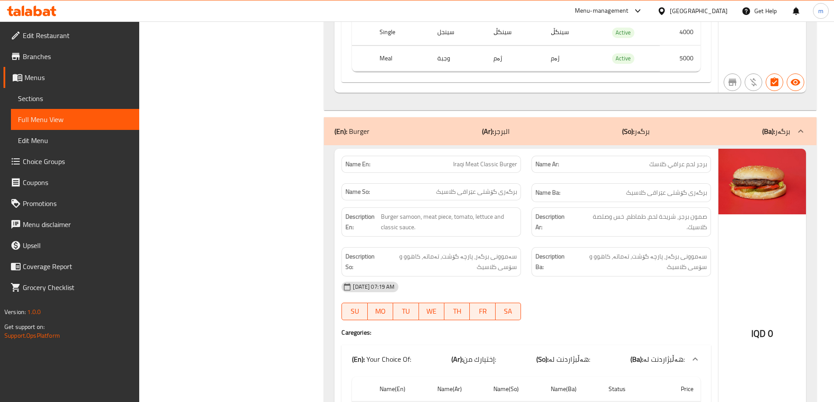
click at [53, 41] on span "Edit Restaurant" at bounding box center [77, 35] width 109 height 11
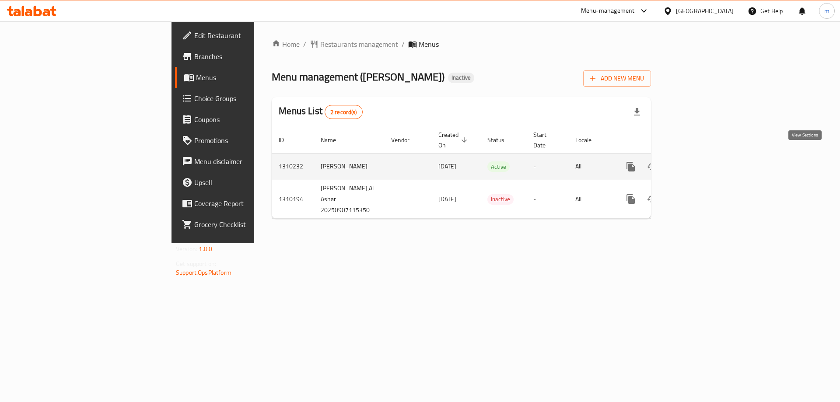
click at [698, 163] on icon "enhanced table" at bounding box center [694, 167] width 8 height 8
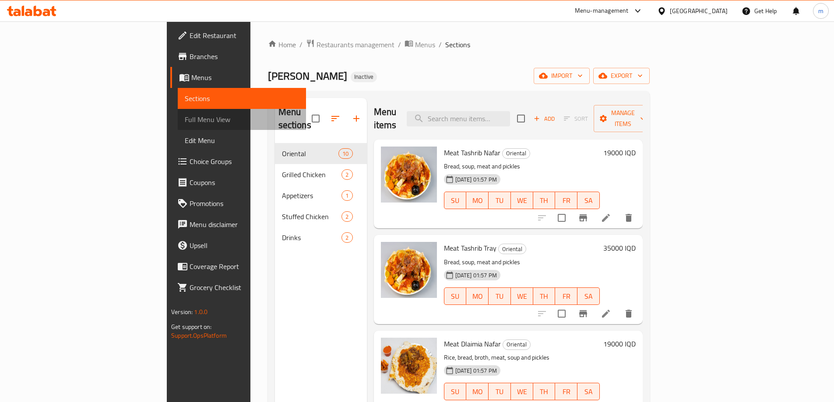
click at [185, 124] on span "Full Menu View" at bounding box center [242, 119] width 114 height 11
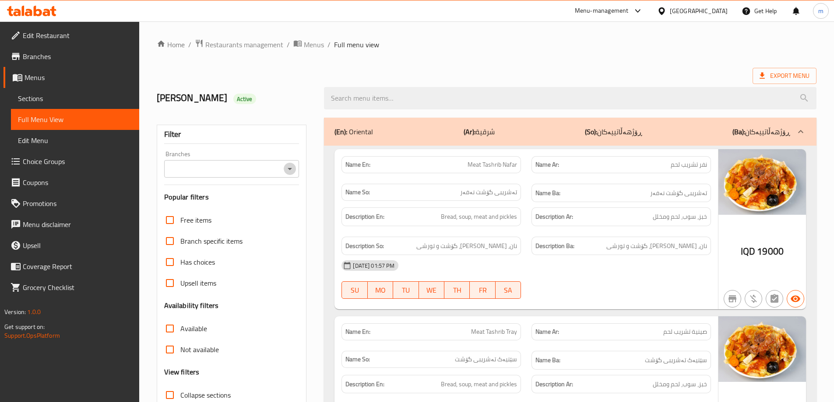
click at [287, 170] on icon "Open" at bounding box center [290, 169] width 11 height 11
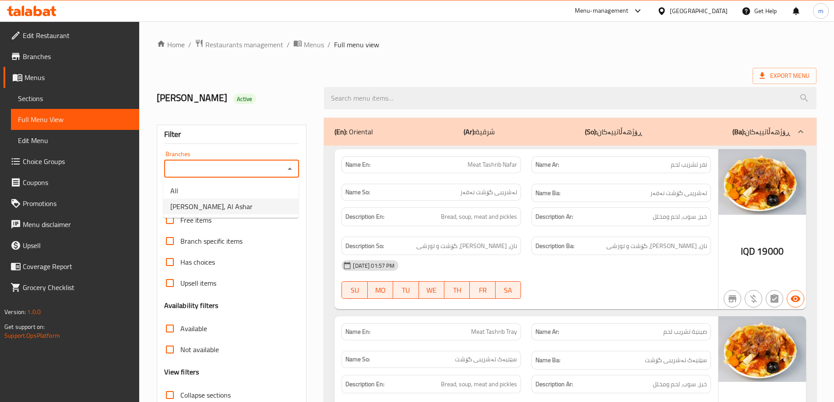
click at [260, 205] on li "[PERSON_NAME], Al Ashar" at bounding box center [230, 207] width 135 height 16
type input "[PERSON_NAME], Al Ashar"
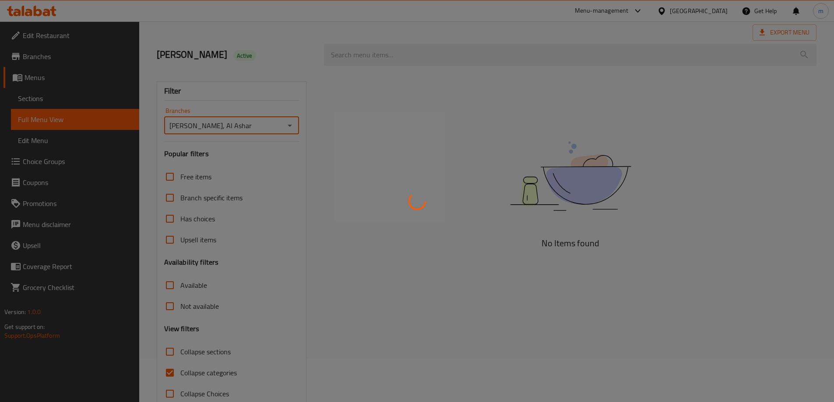
scroll to position [63, 0]
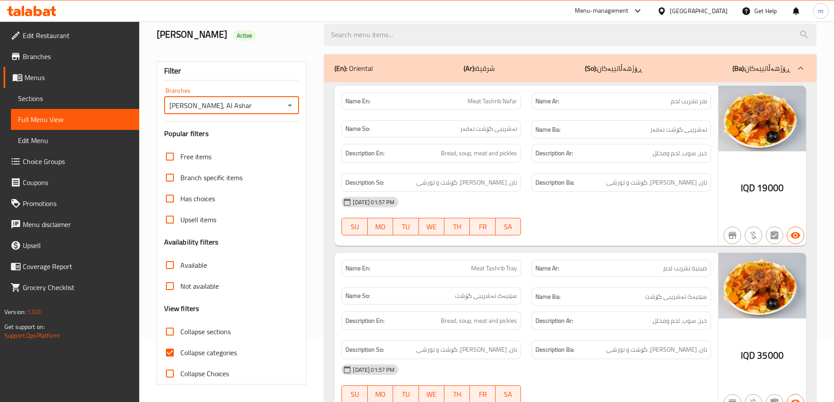
click at [222, 352] on span "Collapse categories" at bounding box center [208, 353] width 56 height 11
click at [180, 352] on input "Collapse categories" at bounding box center [169, 352] width 21 height 21
checkbox input "false"
click at [201, 329] on span "Collapse sections" at bounding box center [205, 332] width 50 height 11
click at [180, 329] on input "Collapse sections" at bounding box center [169, 331] width 21 height 21
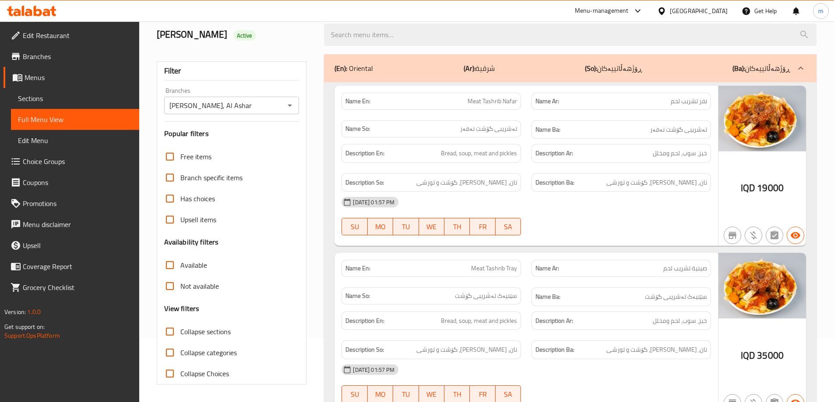
checkbox input "true"
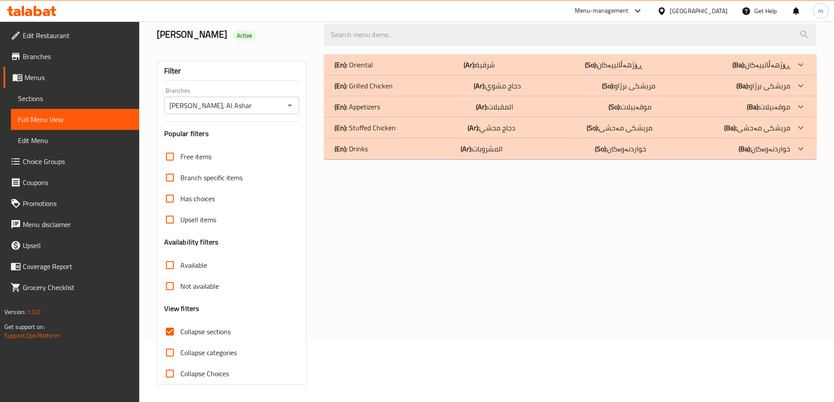
click at [507, 86] on p "(Ar): دجاج مشوي" at bounding box center [497, 86] width 47 height 11
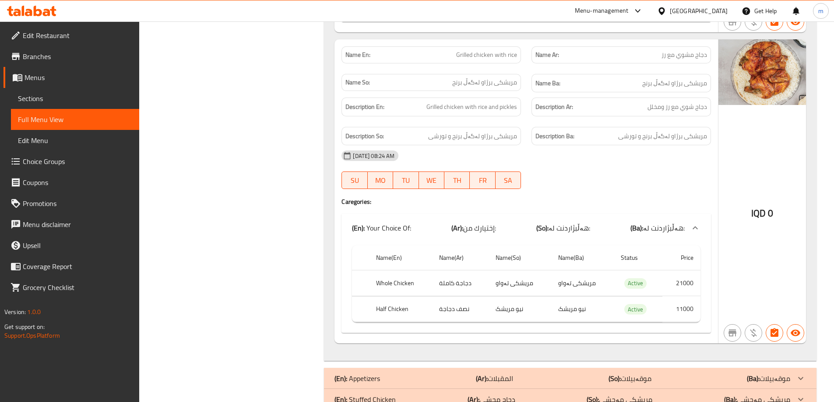
scroll to position [496, 0]
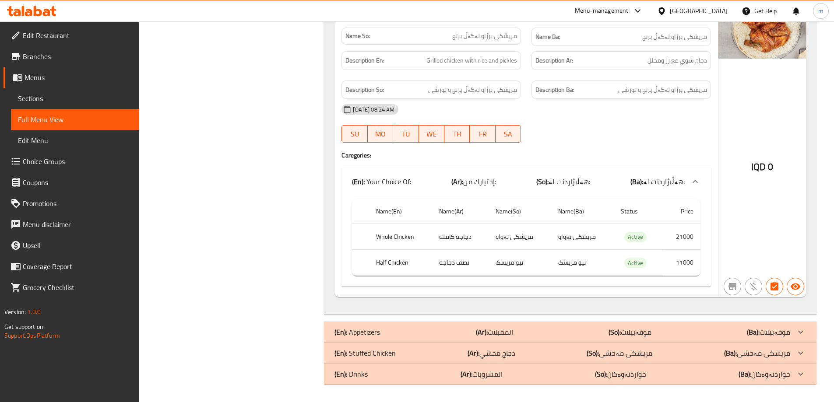
click at [508, 355] on p "(Ar): دجاج محشي" at bounding box center [491, 353] width 48 height 11
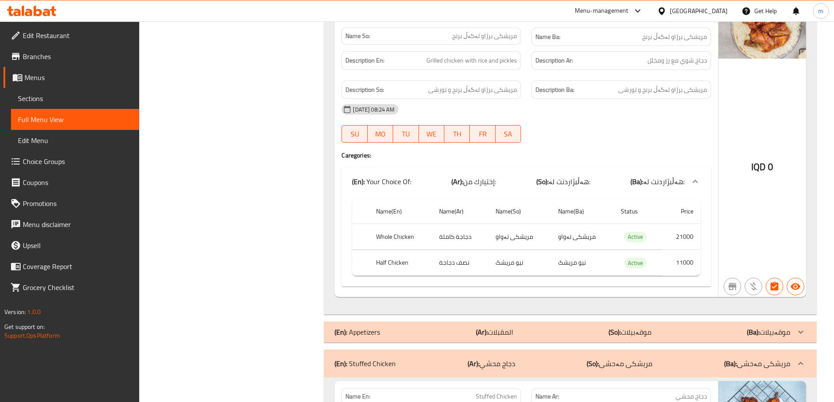
scroll to position [715, 0]
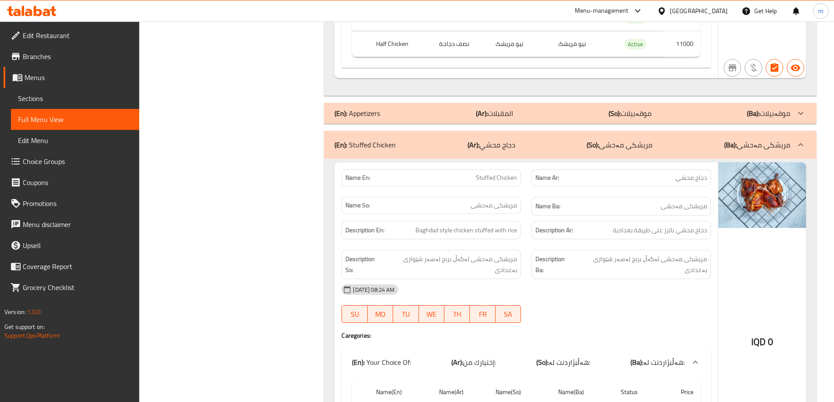
drag, startPoint x: 552, startPoint y: 225, endPoint x: 552, endPoint y: 235, distance: 10.1
click at [552, 225] on strong "Description Ar:" at bounding box center [554, 230] width 38 height 11
